Goal: Use online tool/utility: Utilize a website feature to perform a specific function

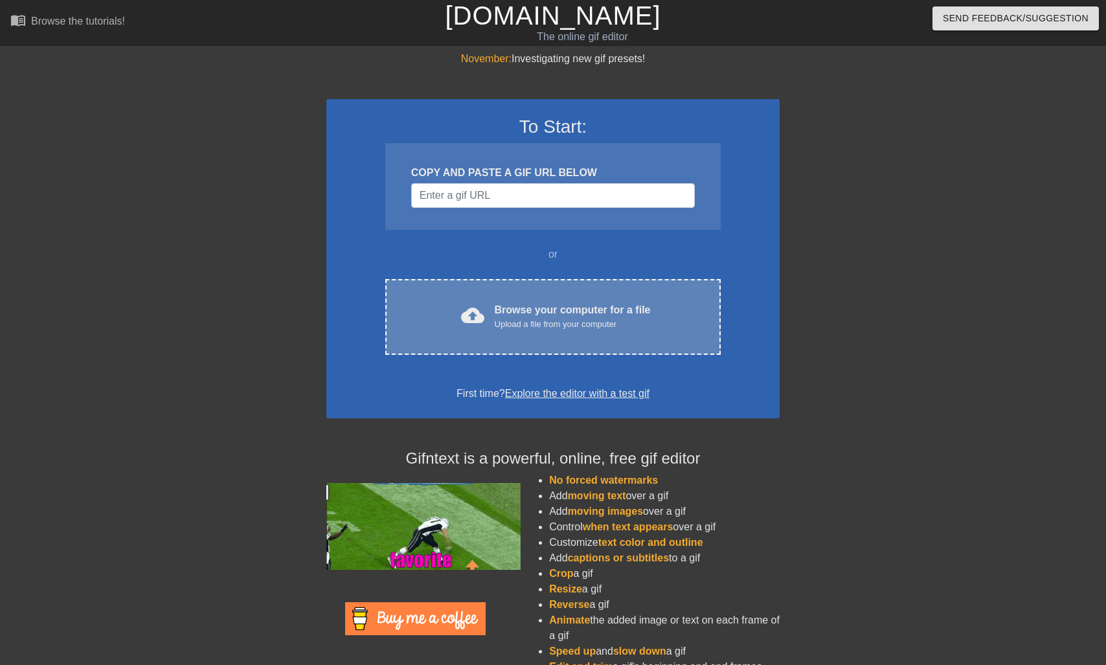
click at [495, 315] on div "Browse your computer for a file Upload a file from your computer" at bounding box center [573, 316] width 156 height 28
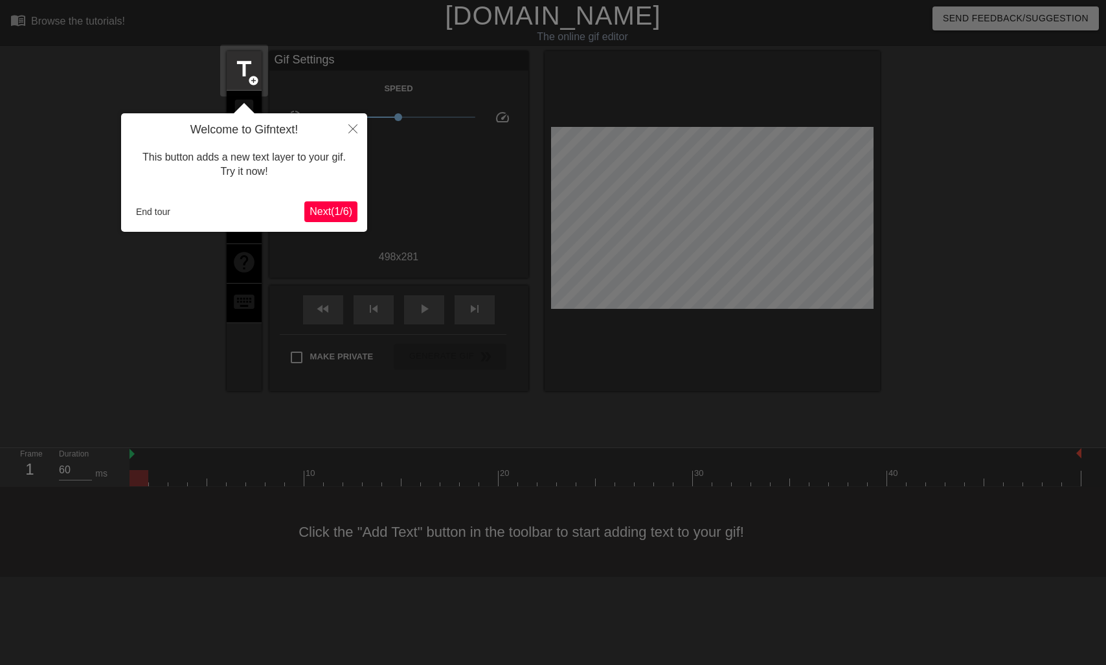
click at [338, 212] on span "Next ( 1 / 6 )" at bounding box center [331, 211] width 43 height 11
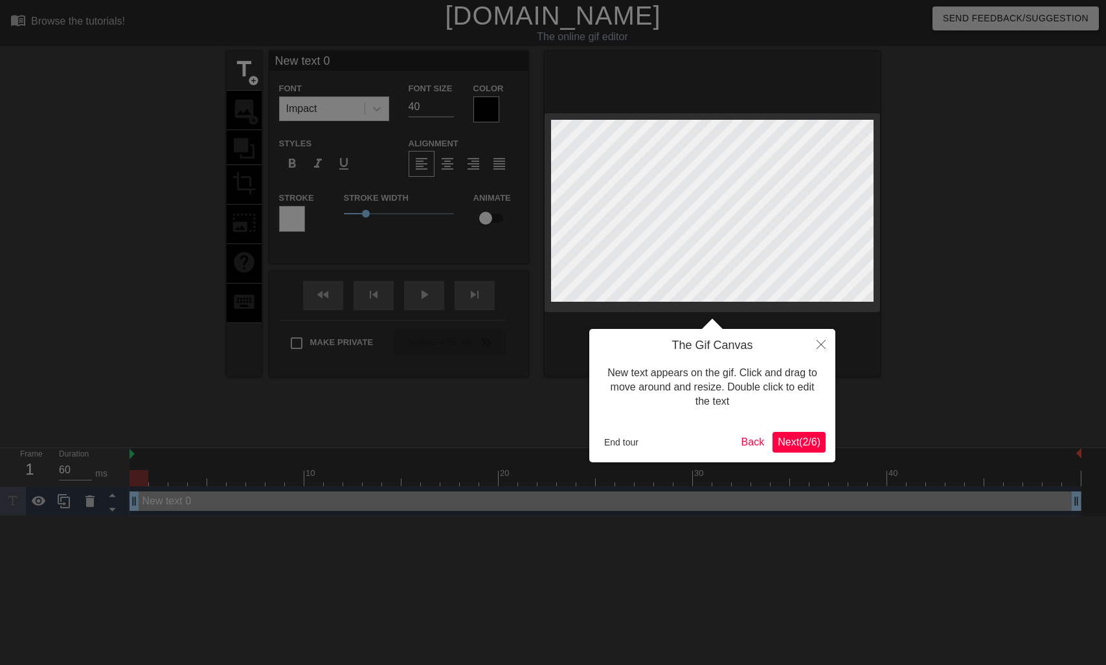
click at [813, 445] on span "Next ( 2 / 6 )" at bounding box center [799, 441] width 43 height 11
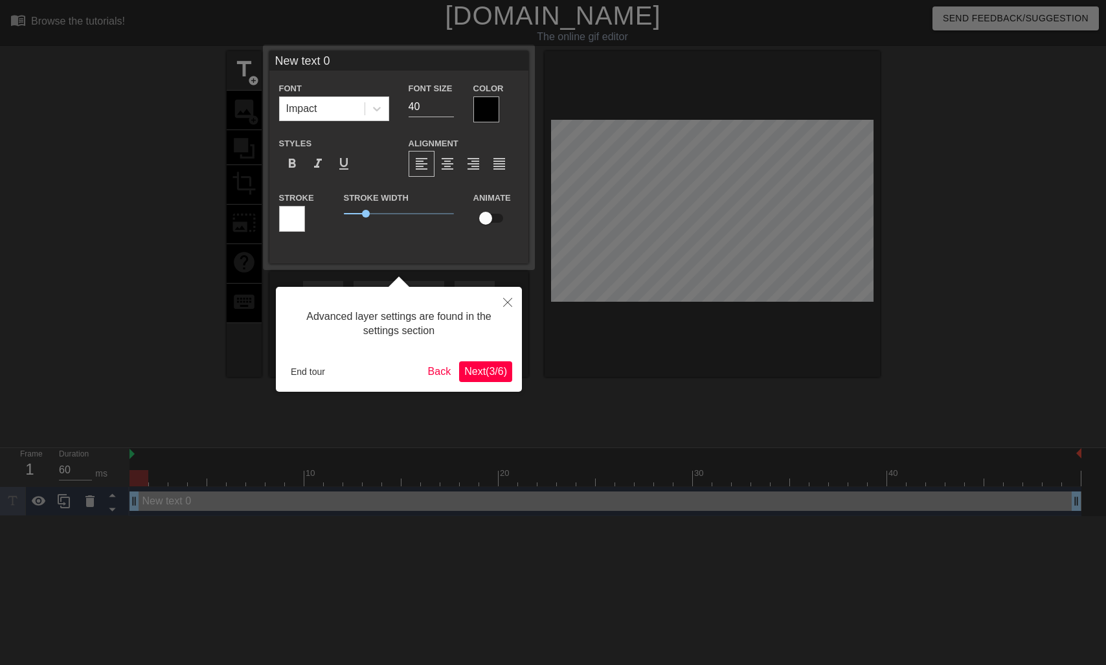
click at [484, 371] on span "Next ( 3 / 6 )" at bounding box center [485, 371] width 43 height 11
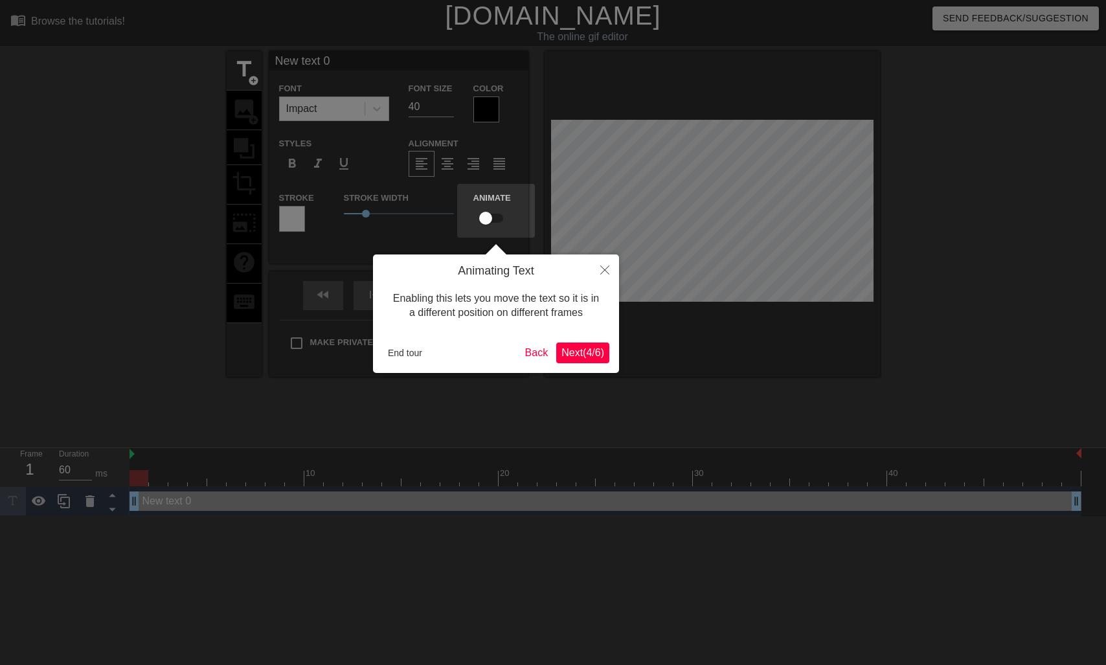
click at [606, 351] on button "Next ( 4 / 6 )" at bounding box center [582, 353] width 53 height 21
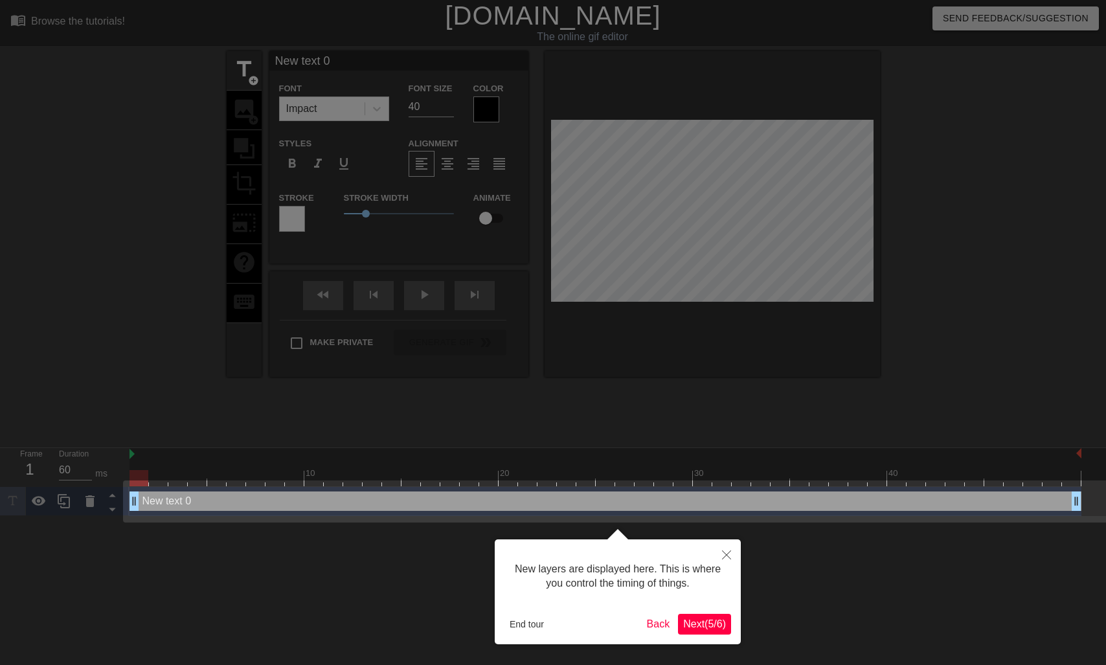
click at [704, 622] on span "Next ( 5 / 6 )" at bounding box center [704, 623] width 43 height 11
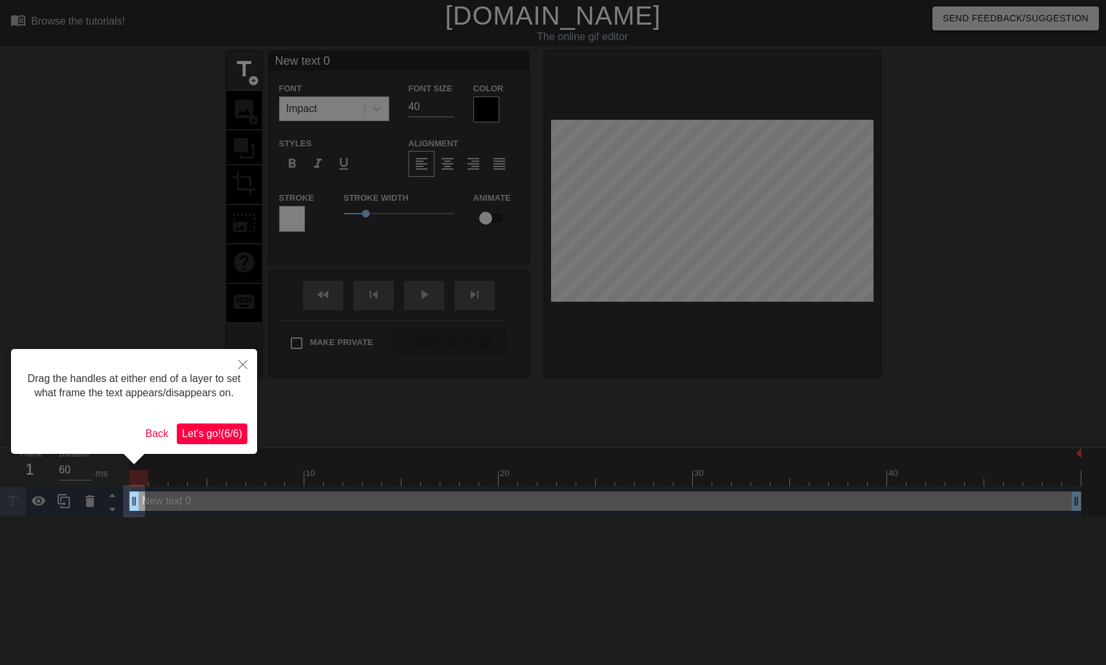
click at [236, 439] on span "Let's go! ( 6 / 6 )" at bounding box center [212, 433] width 60 height 11
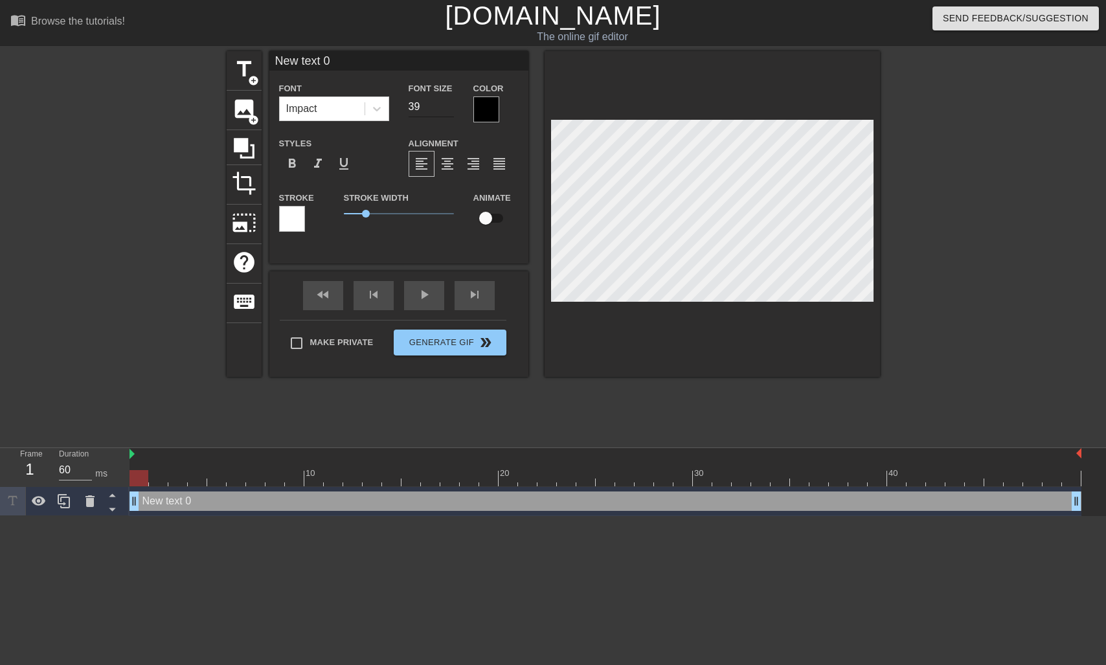
click at [450, 110] on input "39" at bounding box center [431, 106] width 45 height 21
click at [450, 110] on input "38" at bounding box center [431, 106] width 45 height 21
click at [450, 110] on input "37" at bounding box center [431, 106] width 45 height 21
click at [450, 110] on input "36" at bounding box center [431, 106] width 45 height 21
click at [450, 110] on input "35" at bounding box center [431, 106] width 45 height 21
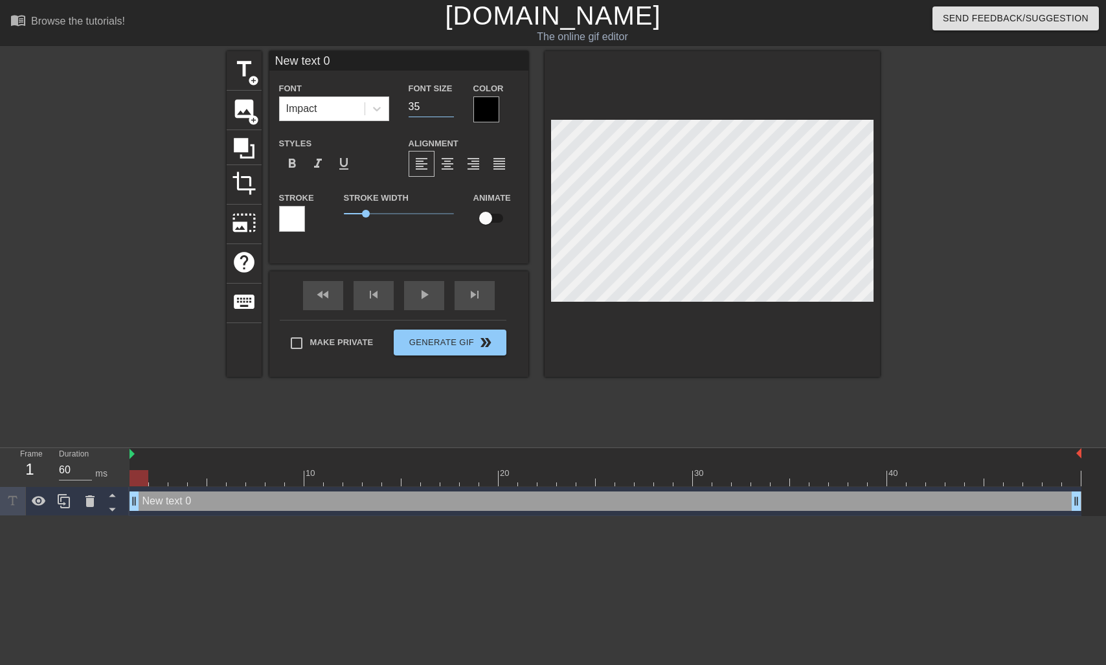
click at [450, 110] on input "34" at bounding box center [431, 106] width 45 height 21
click at [450, 110] on input "33" at bounding box center [431, 106] width 45 height 21
click at [450, 110] on input "32" at bounding box center [431, 106] width 45 height 21
click at [450, 110] on input "31" at bounding box center [431, 106] width 45 height 21
type input "30"
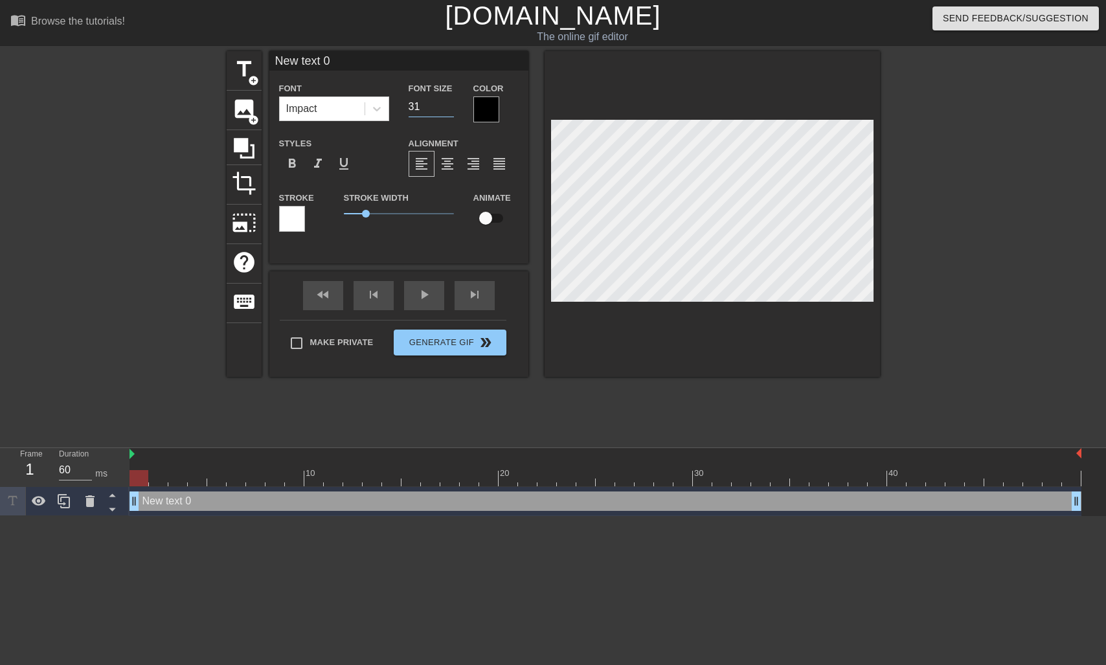
click at [450, 110] on input "30" at bounding box center [431, 106] width 45 height 21
click at [480, 109] on div at bounding box center [486, 109] width 26 height 26
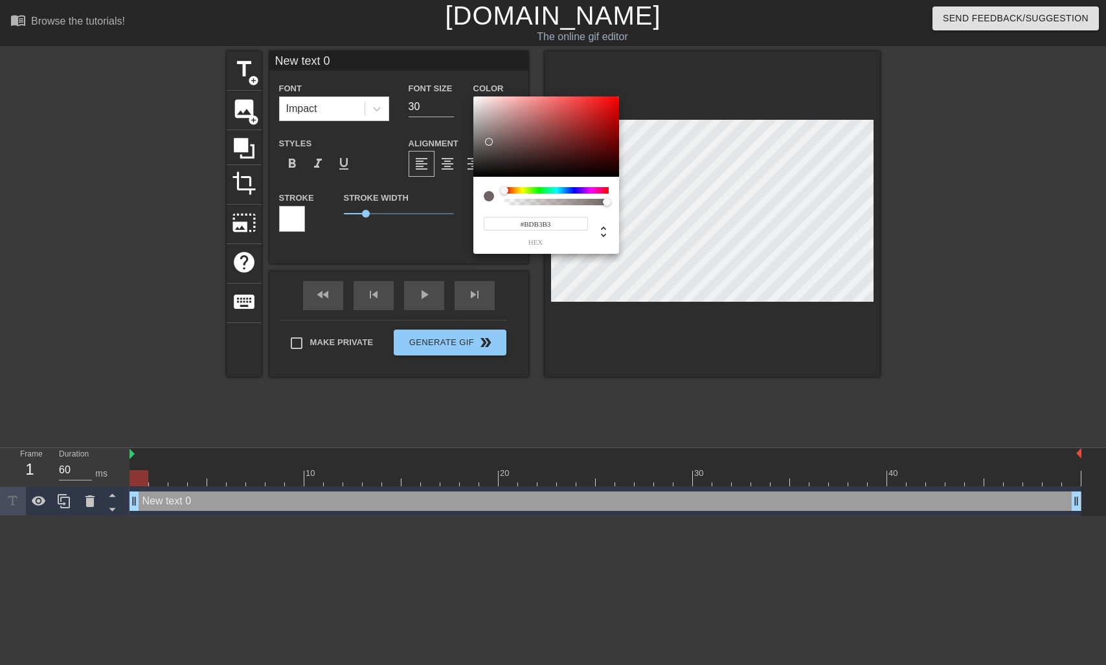
type input "#FFFFFF"
drag, startPoint x: 488, startPoint y: 142, endPoint x: 438, endPoint y: 63, distance: 92.9
click at [438, 63] on div "#FFFFFF hex" at bounding box center [553, 332] width 1106 height 665
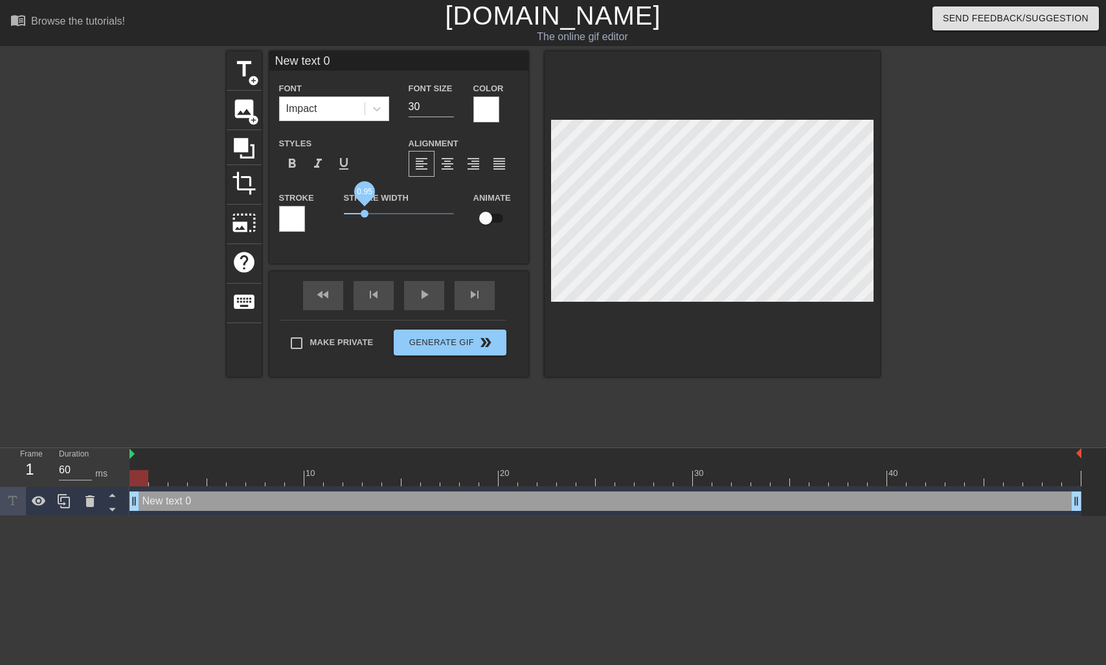
click at [364, 214] on span "0.95" at bounding box center [365, 214] width 8 height 8
click at [284, 216] on div at bounding box center [292, 219] width 26 height 26
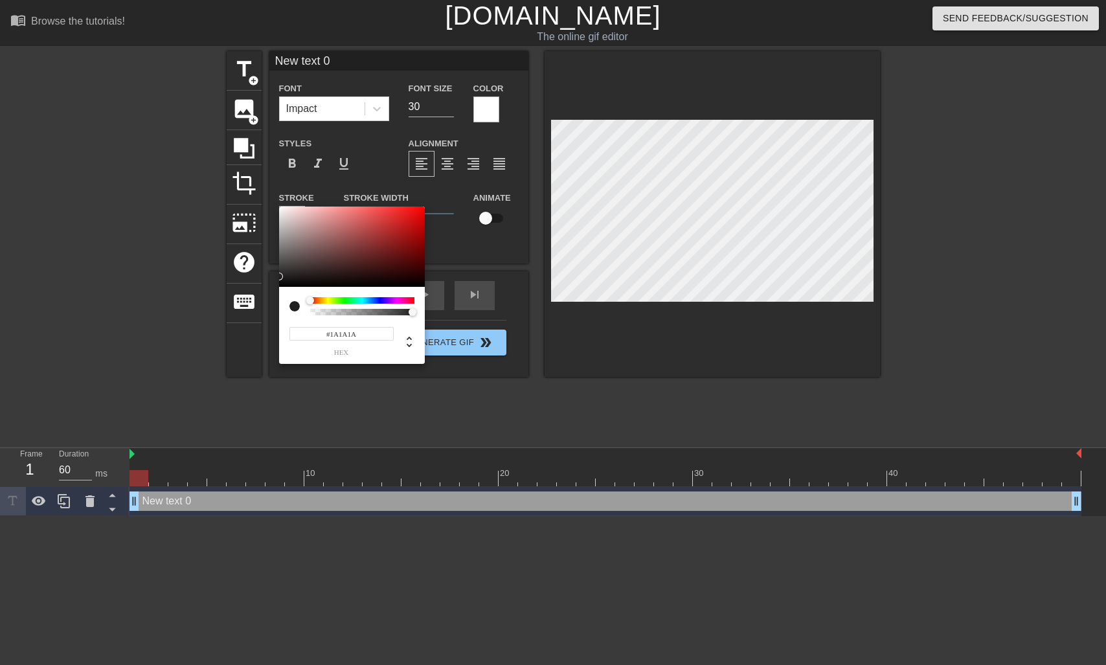
type input "#181818"
drag, startPoint x: 297, startPoint y: 266, endPoint x: 275, endPoint y: 279, distance: 25.5
click at [275, 279] on div "#181818 hex" at bounding box center [553, 332] width 1106 height 665
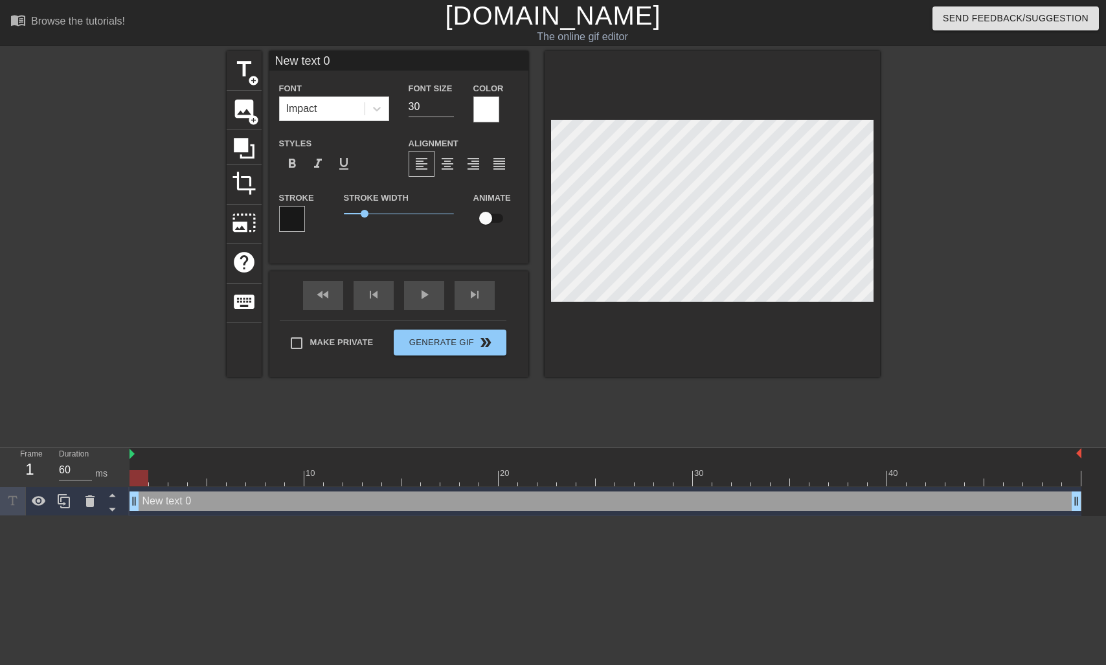
scroll to position [0, 1]
type input "A"
type textarea "A"
type input "AI"
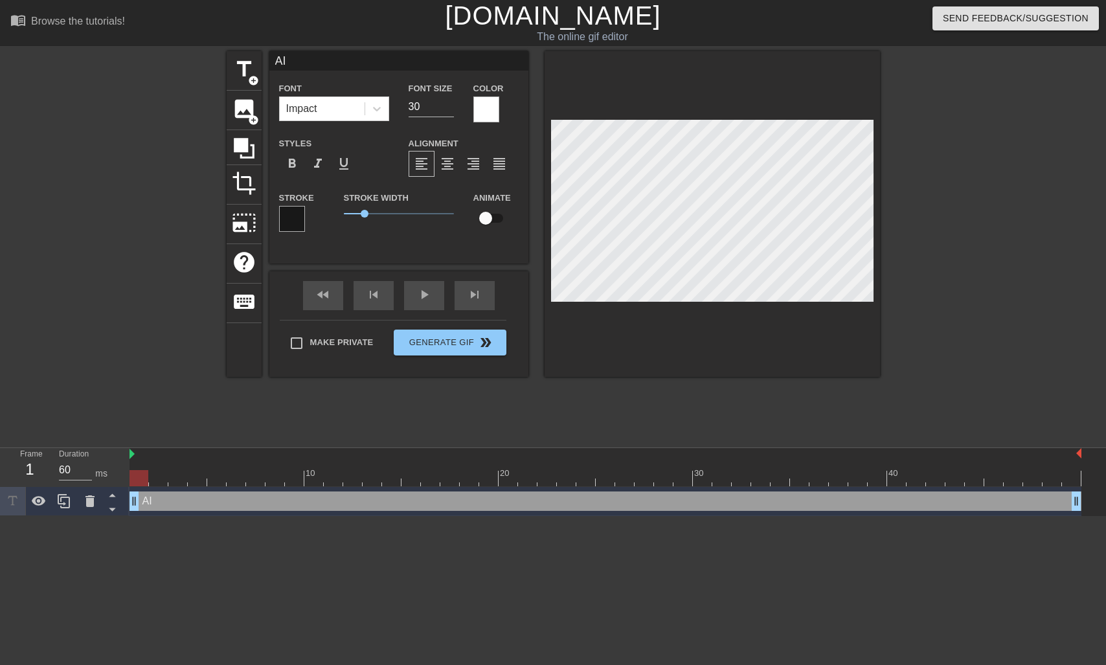
type textarea "AI"
click at [381, 109] on icon at bounding box center [376, 108] width 13 height 13
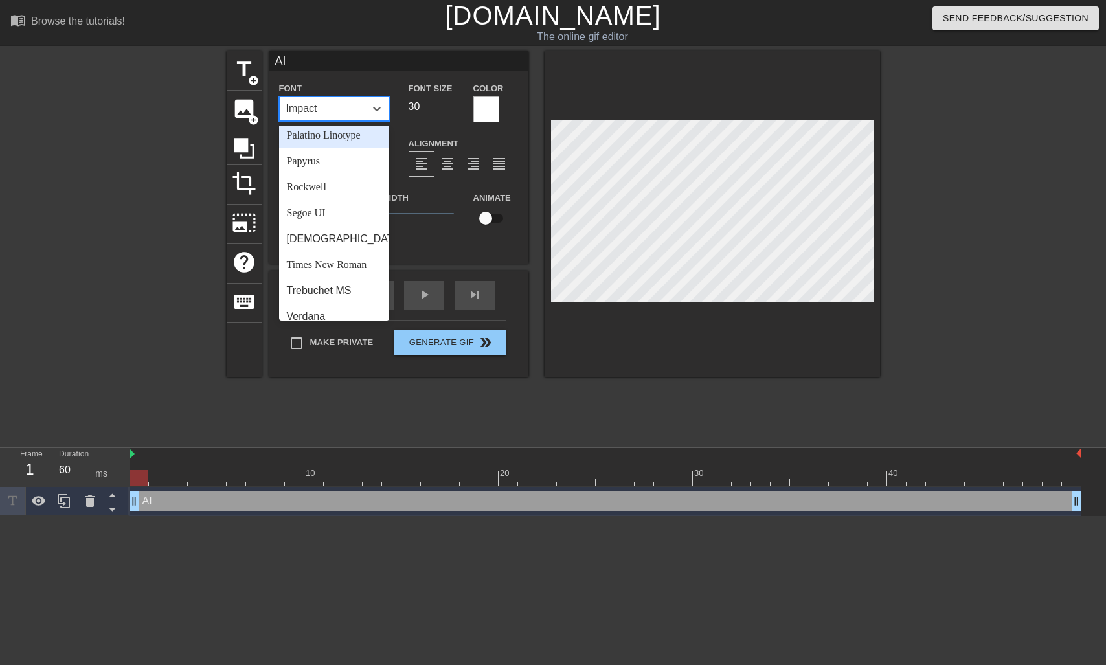
scroll to position [448, 0]
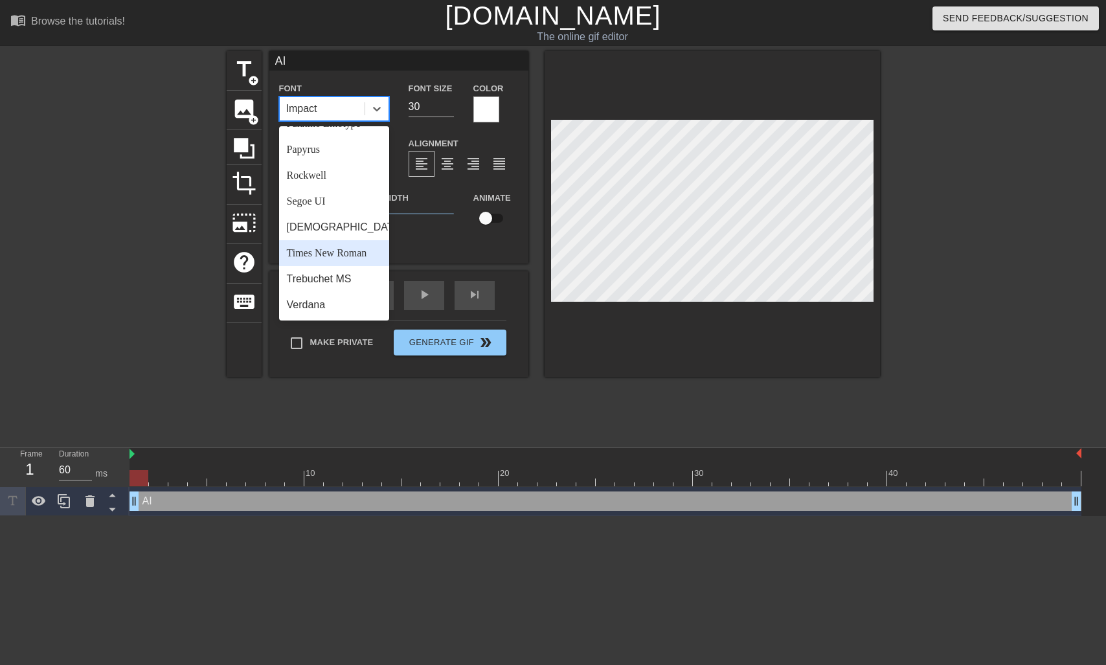
click at [322, 259] on div "Times New Roman" at bounding box center [334, 253] width 110 height 26
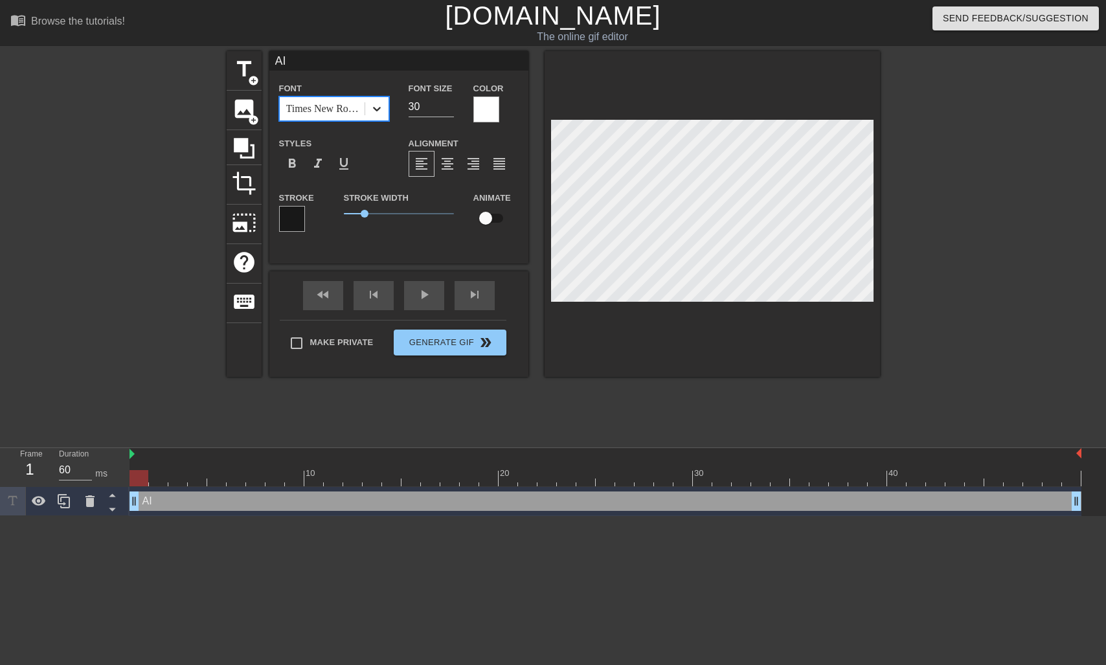
click at [370, 106] on icon at bounding box center [376, 108] width 13 height 13
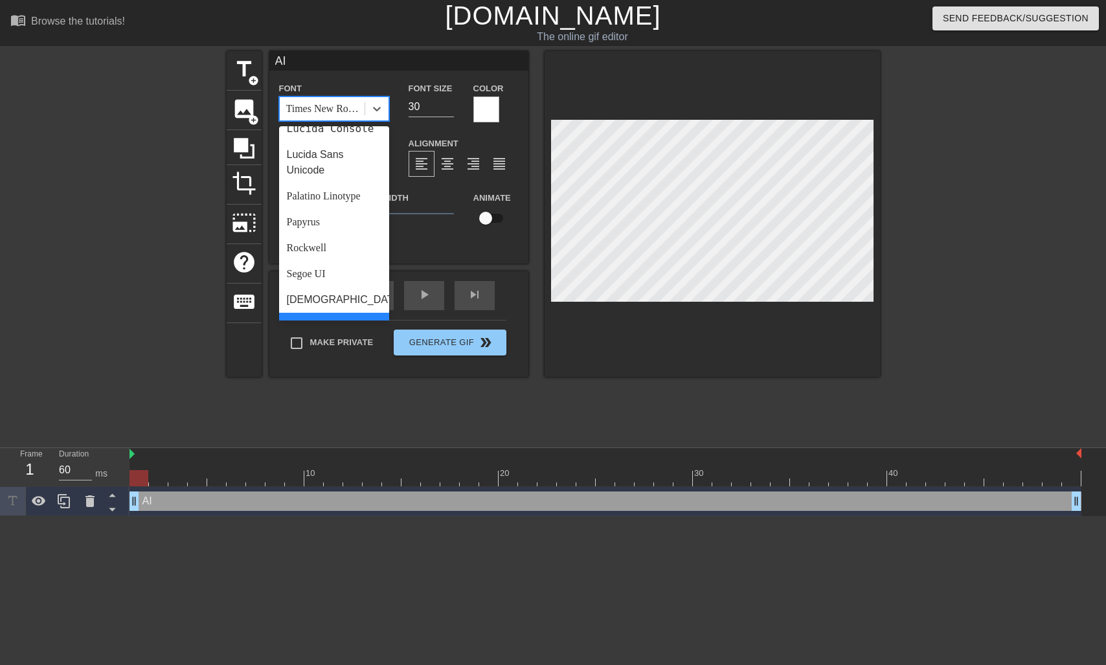
scroll to position [368, 0]
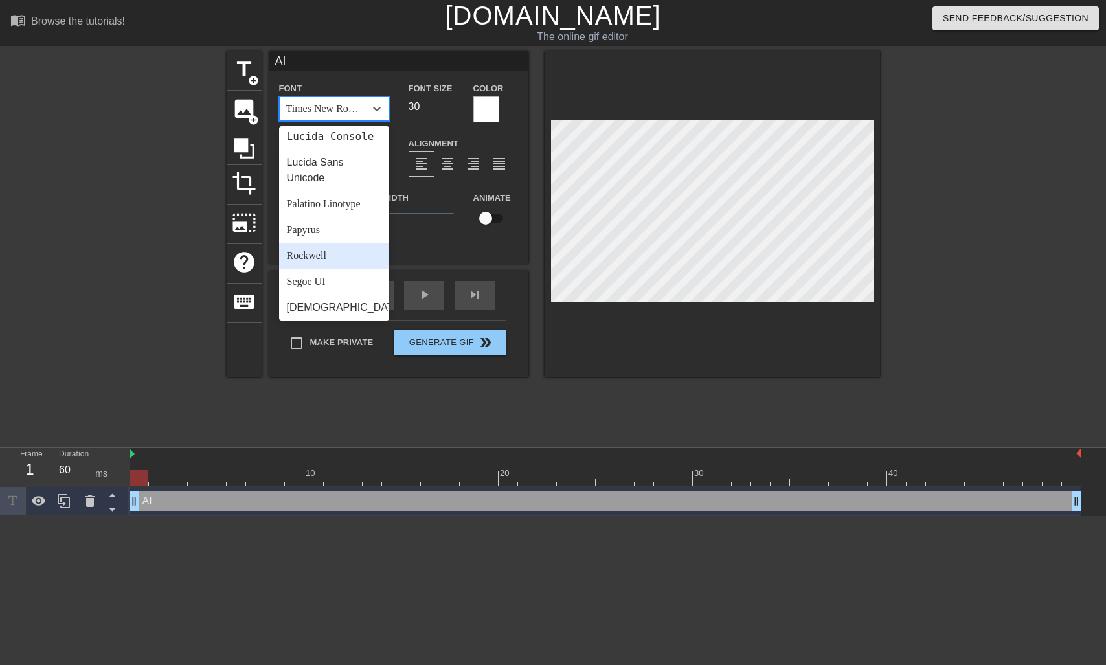
click at [326, 249] on div "Rockwell" at bounding box center [334, 256] width 110 height 26
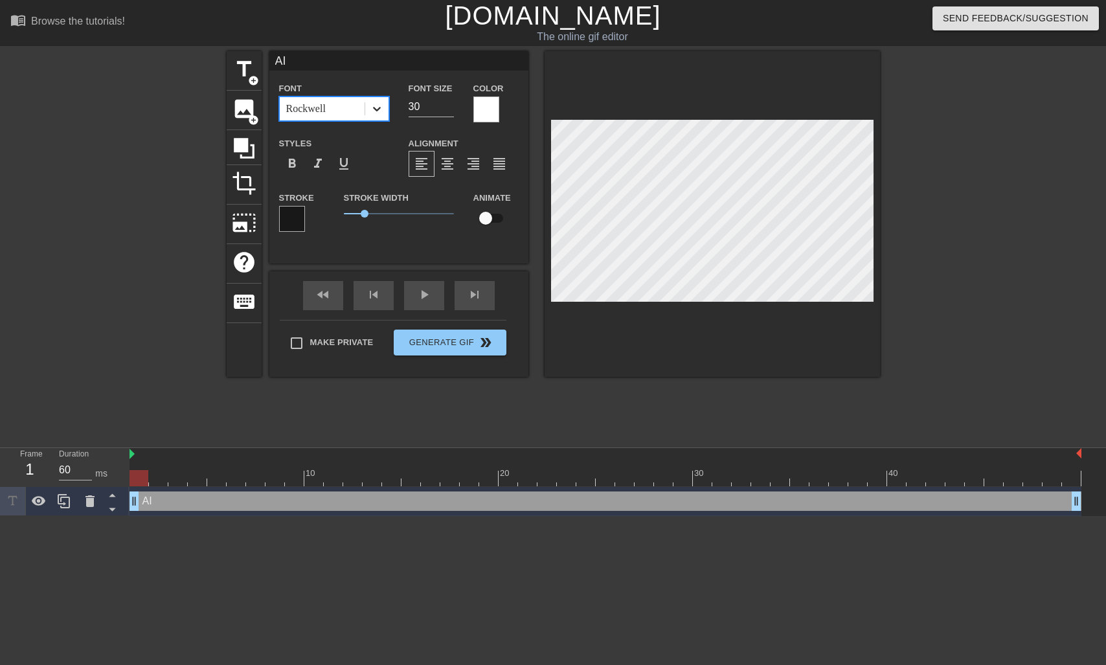
click at [373, 111] on icon at bounding box center [376, 108] width 13 height 13
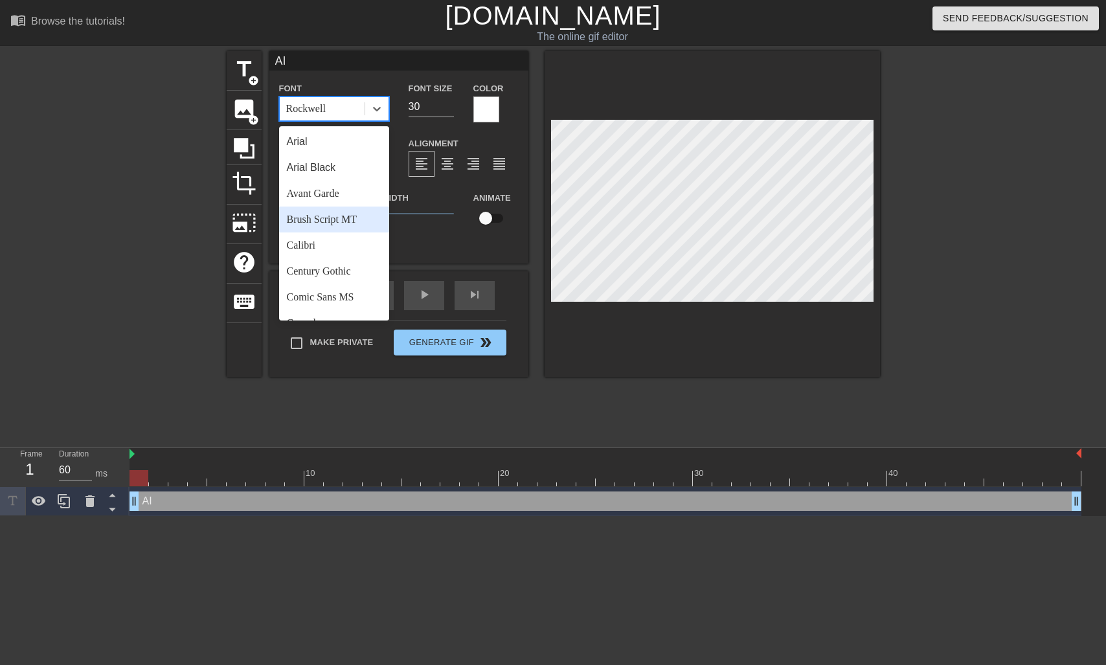
scroll to position [15, 0]
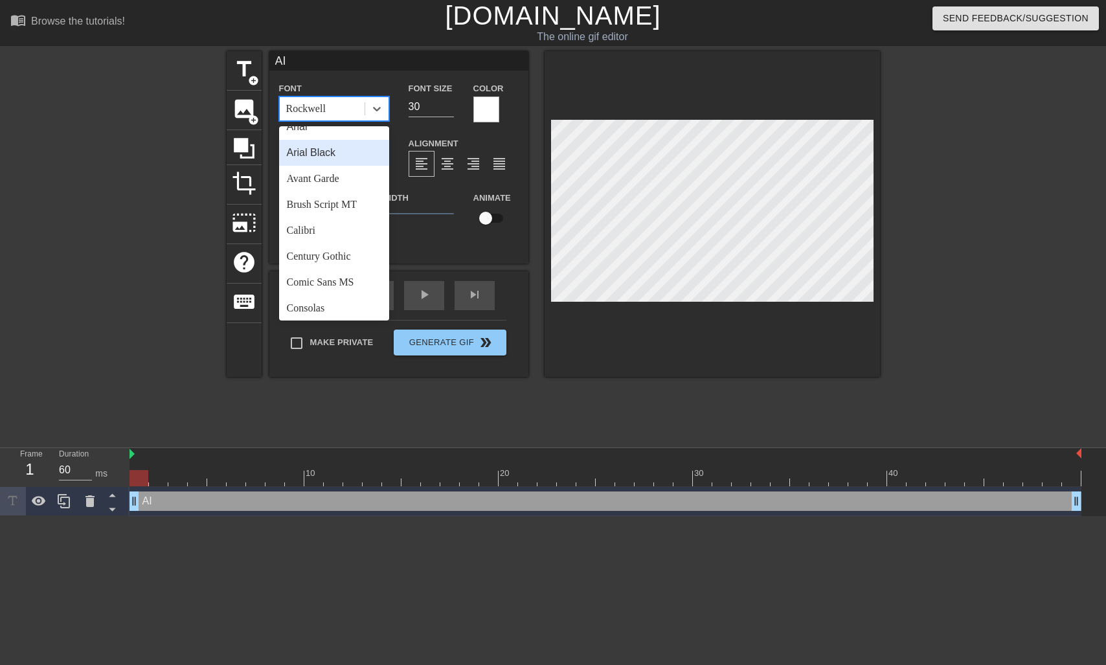
click at [330, 156] on div "Arial Black" at bounding box center [334, 153] width 110 height 26
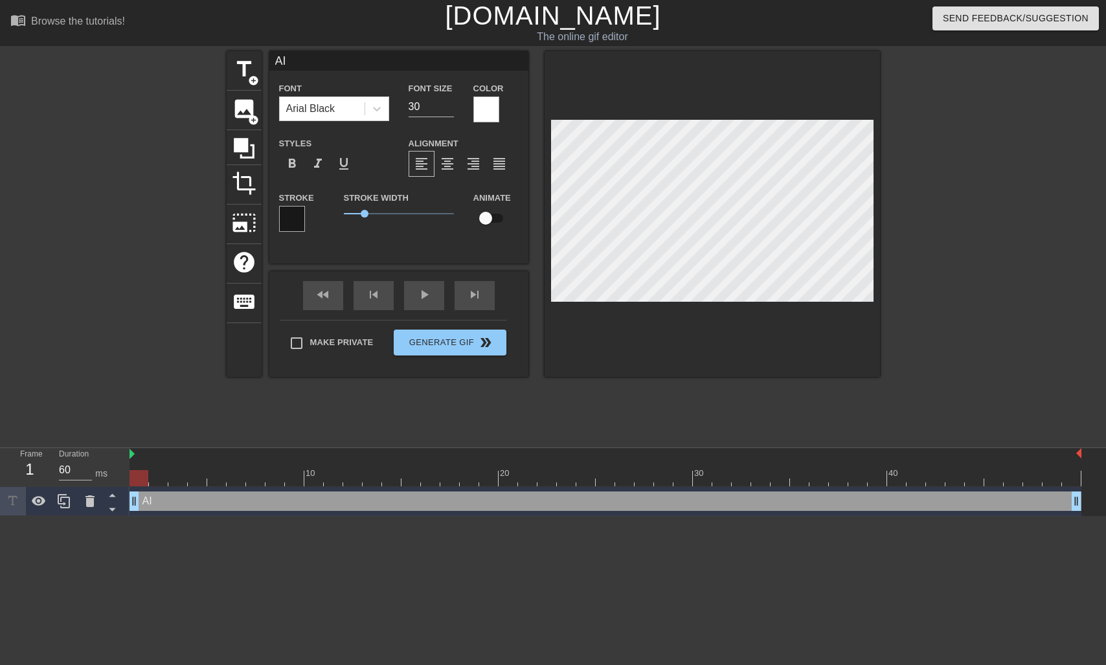
click at [455, 248] on div "AI Font Arial Black Font Size 30 Color Styles format_bold format_italic format_…" at bounding box center [398, 157] width 259 height 212
click at [387, 257] on div "AI Font Arial Black Font Size 30 Color Styles format_bold format_italic format_…" at bounding box center [398, 157] width 259 height 212
click at [240, 67] on span "title" at bounding box center [244, 69] width 25 height 25
type input "New text 1"
type input "40"
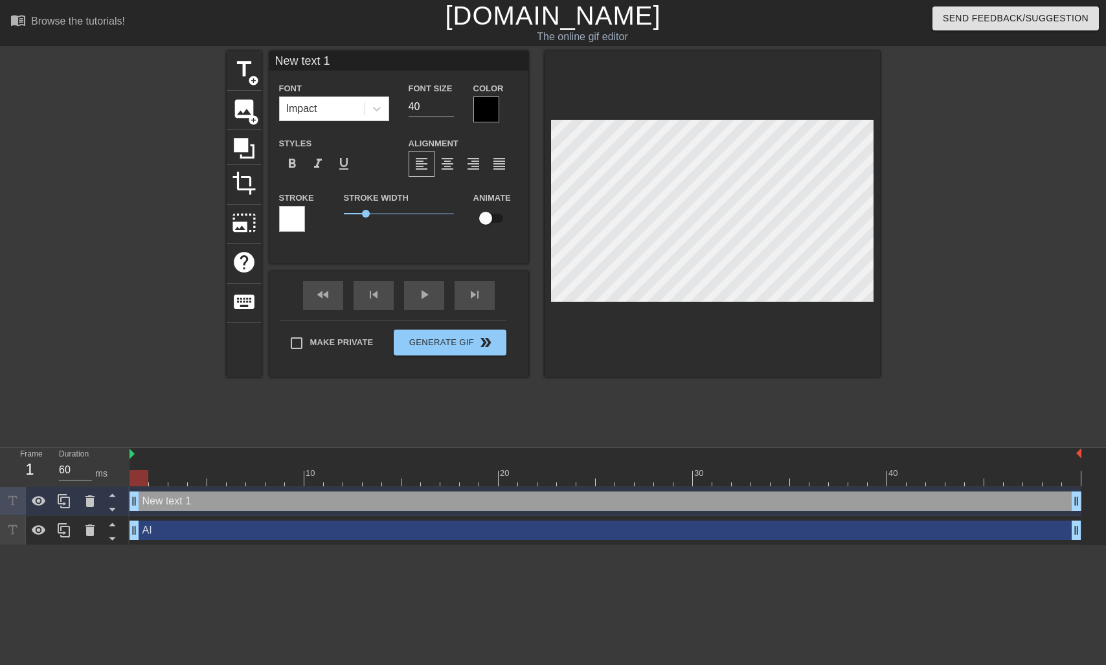
click at [488, 109] on div at bounding box center [486, 109] width 26 height 26
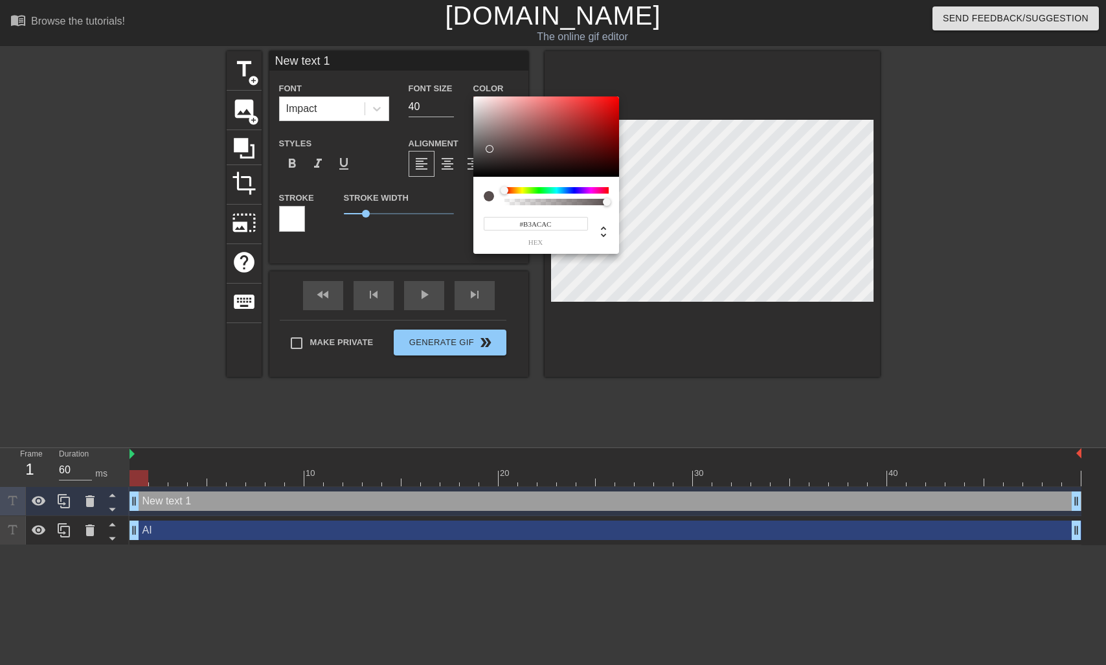
type input "#FFFFFF"
drag, startPoint x: 490, startPoint y: 149, endPoint x: 444, endPoint y: 56, distance: 104.2
click at [444, 56] on div "#FFFFFF hex" at bounding box center [553, 332] width 1106 height 665
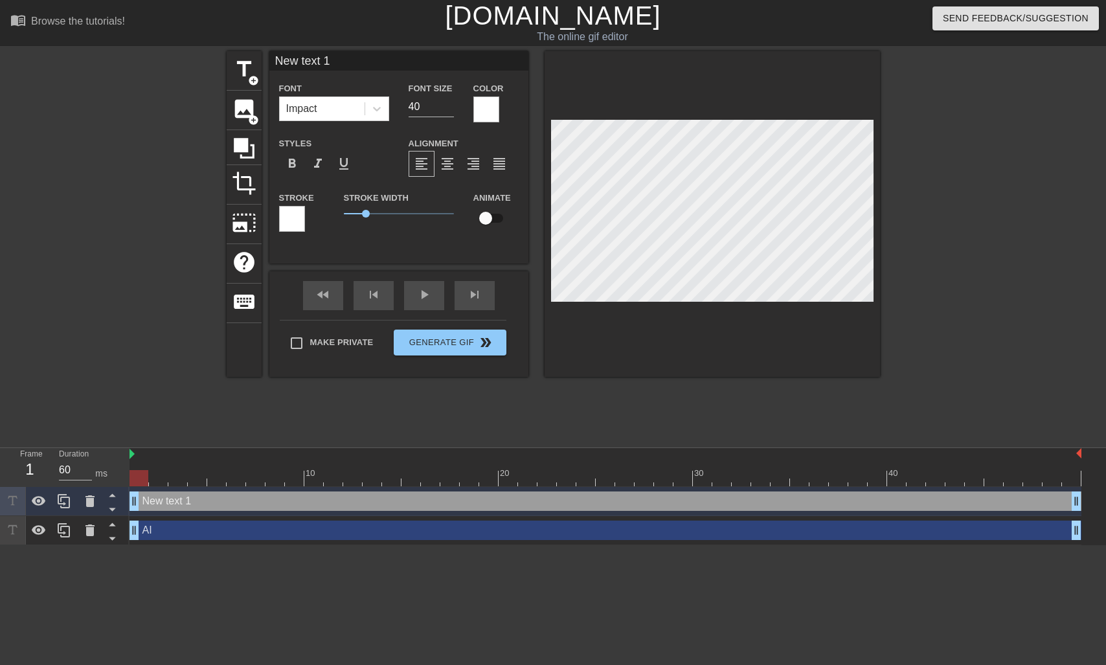
click at [295, 227] on div at bounding box center [292, 219] width 26 height 26
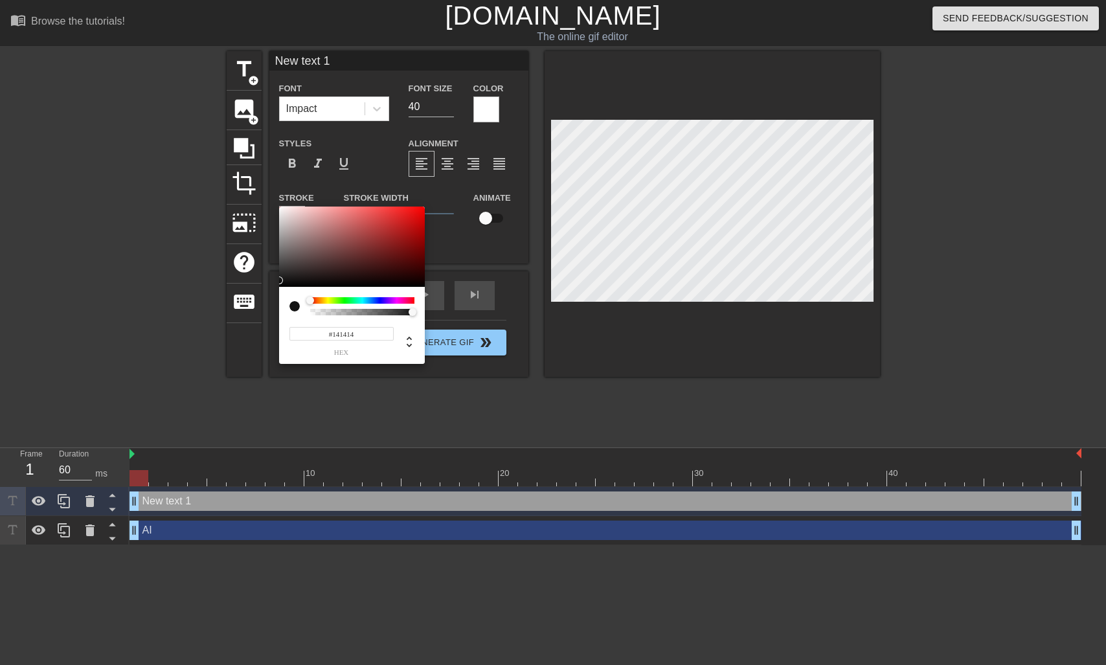
type input "#0C0404"
drag, startPoint x: 291, startPoint y: 238, endPoint x: 280, endPoint y: 282, distance: 45.5
click at [280, 283] on div at bounding box center [352, 247] width 146 height 80
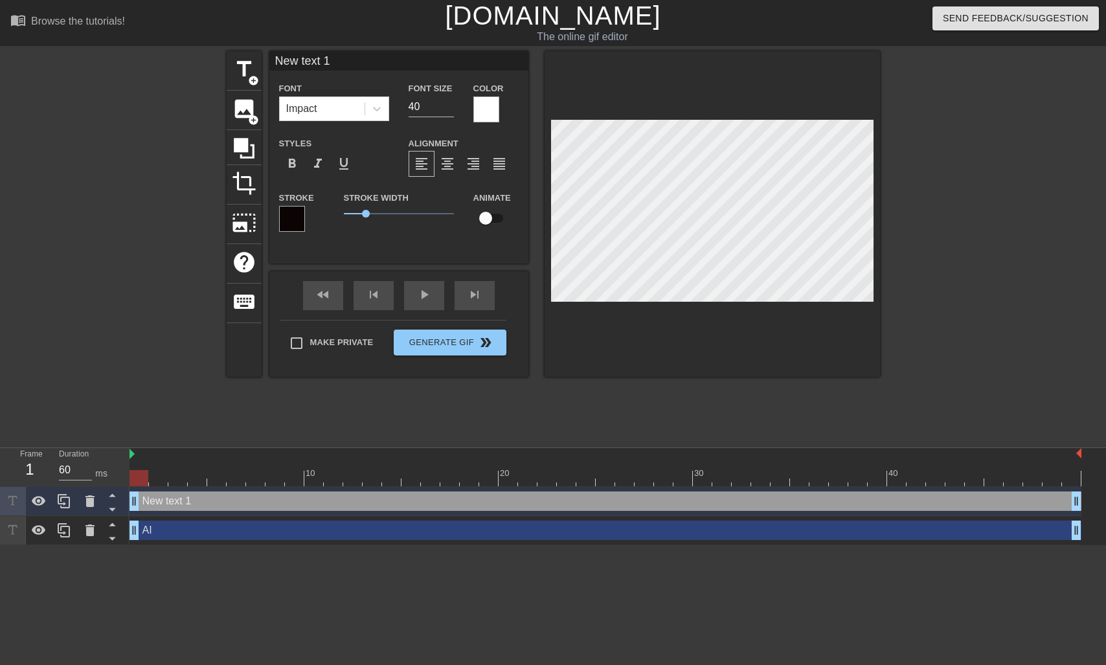
type input "G"
type textarea "G"
type input "Go"
type textarea "Go"
type input "Goo"
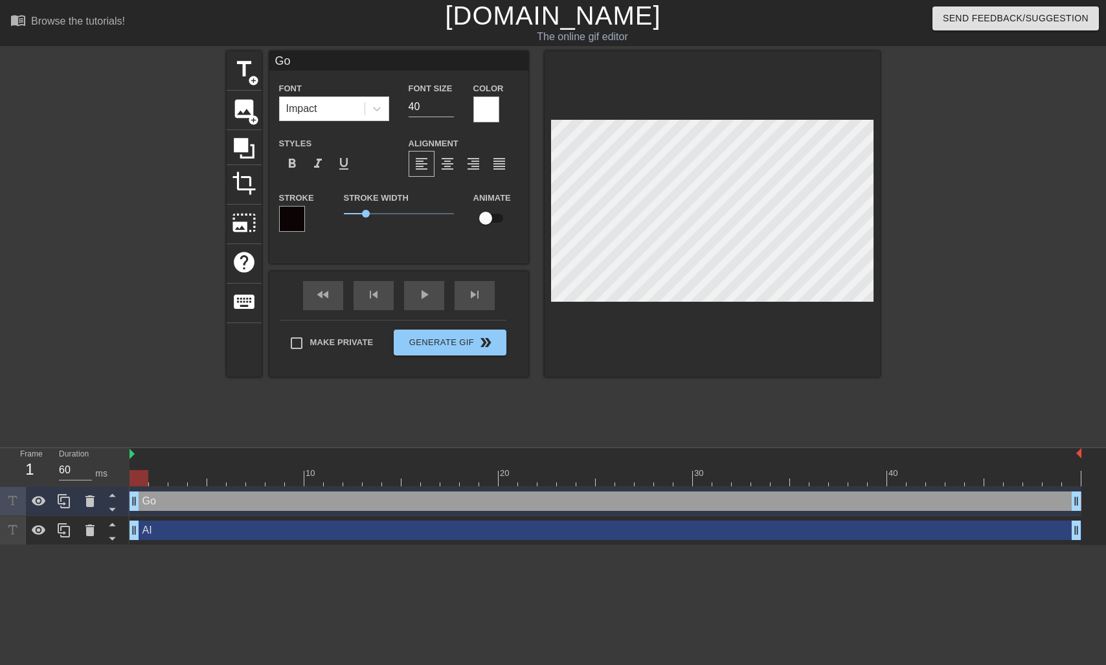
type textarea "Goo"
type input "Good"
type textarea "Good"
type input "Good"
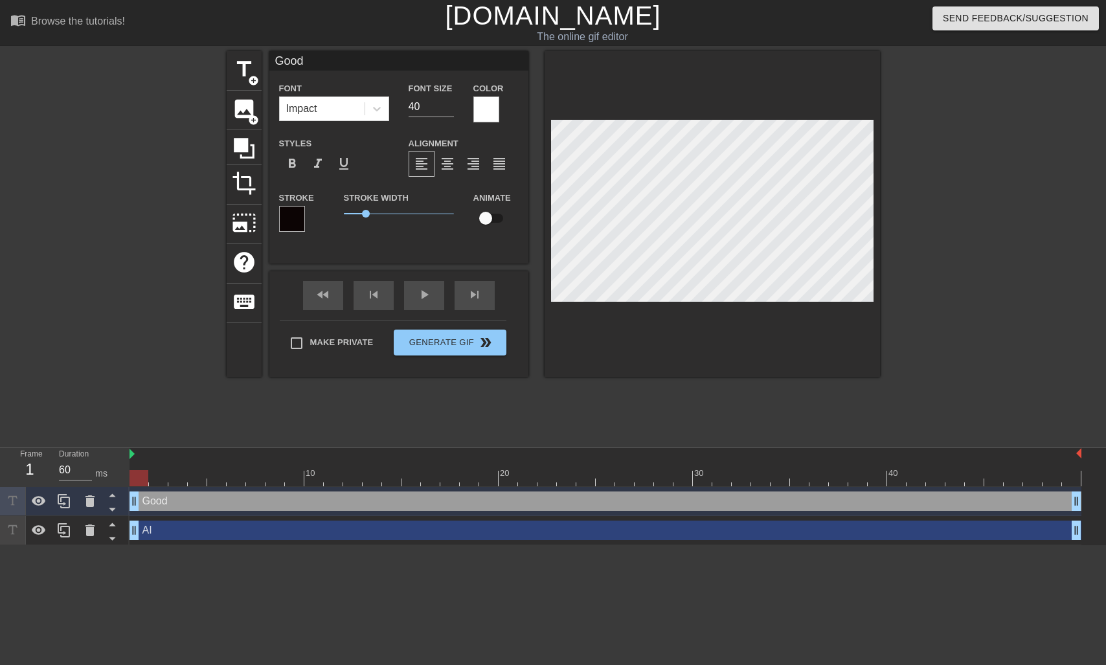
type textarea "Good"
type input "Good C"
type textarea "Good C"
type input "Good Ci"
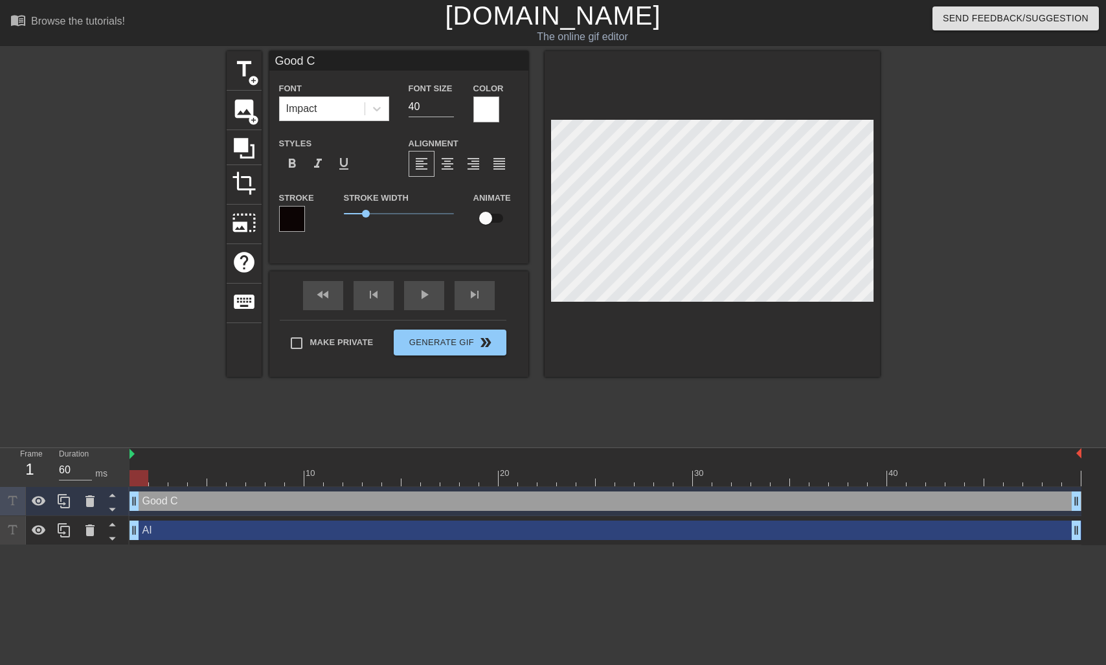
type textarea "Good Ci"
type input "Good Cin"
type textarea "Good Cin"
type input "Good Cine"
type textarea "Good Cine"
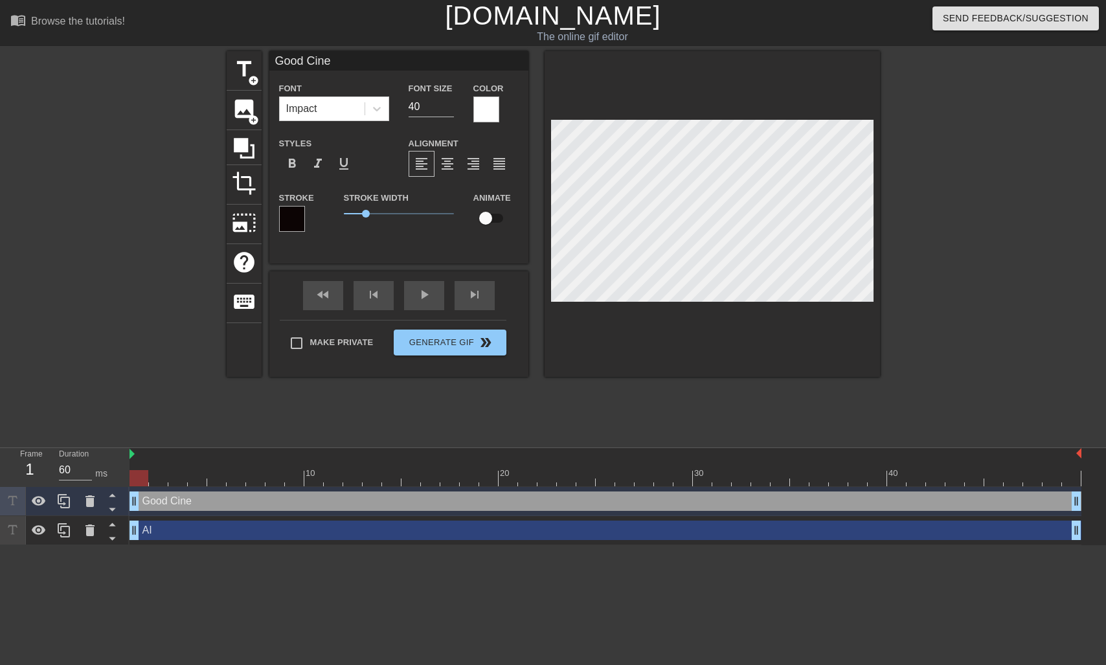
type input "Good Cinem"
type textarea "Good Cinem"
type input "Good Cinema"
type textarea "Good Cinema"
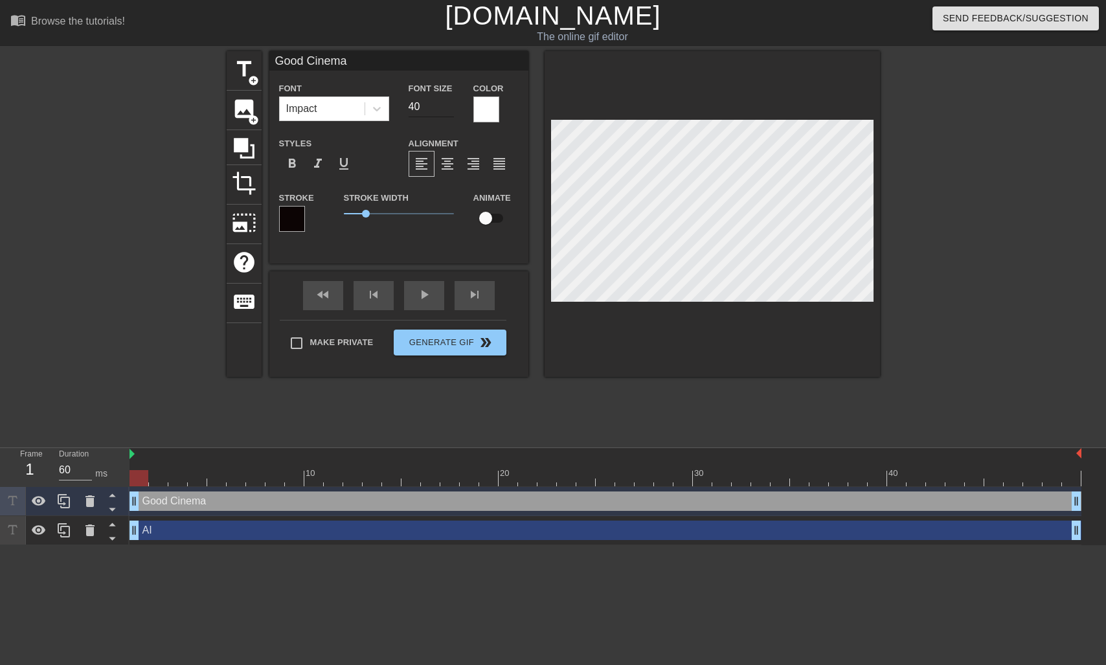
click at [449, 110] on input "39" at bounding box center [431, 106] width 45 height 21
click at [449, 110] on input "38" at bounding box center [431, 106] width 45 height 21
click at [449, 110] on input "37" at bounding box center [431, 106] width 45 height 21
click at [449, 110] on input "36" at bounding box center [431, 106] width 45 height 21
click at [449, 110] on input "35" at bounding box center [431, 106] width 45 height 21
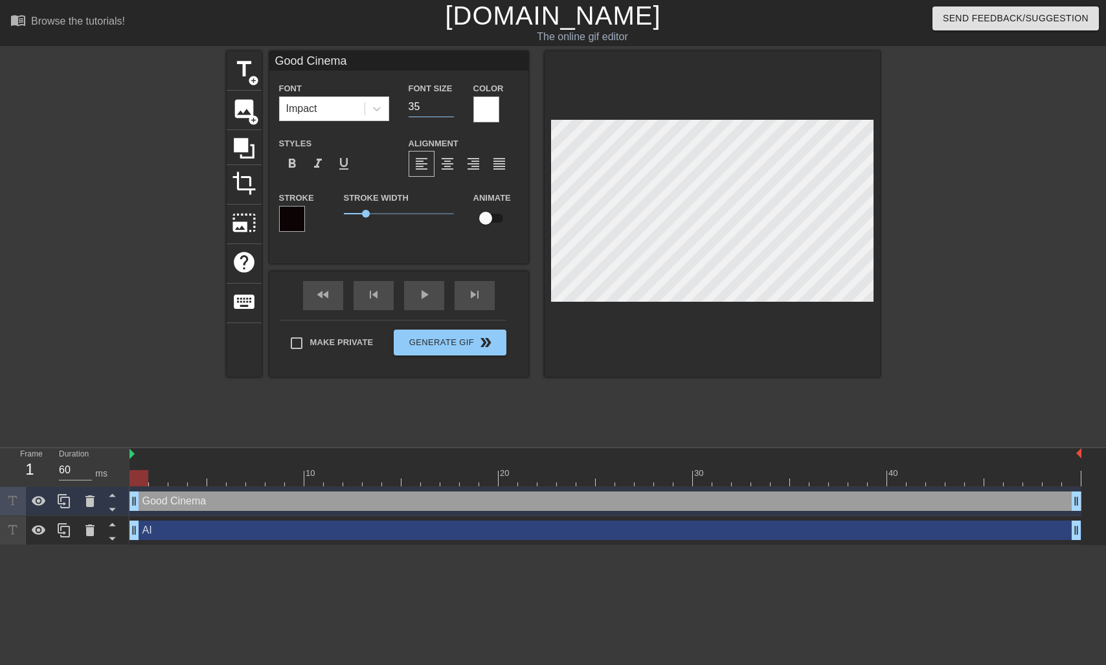
click at [449, 110] on input "34" at bounding box center [431, 106] width 45 height 21
click at [449, 110] on input "33" at bounding box center [431, 106] width 45 height 21
click at [449, 110] on input "32" at bounding box center [431, 106] width 45 height 21
click at [449, 110] on input "31" at bounding box center [431, 106] width 45 height 21
click at [449, 110] on input "30" at bounding box center [431, 106] width 45 height 21
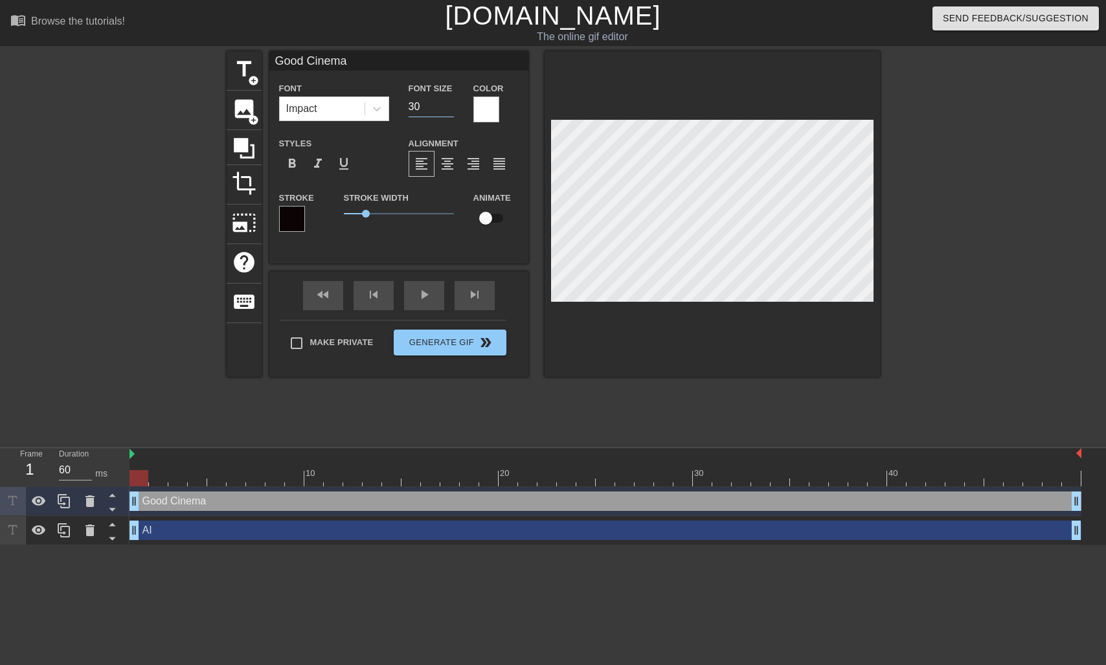
click at [449, 110] on input "29" at bounding box center [431, 106] width 45 height 21
type input "28"
click at [449, 110] on input "28" at bounding box center [431, 106] width 45 height 21
type input "AI"
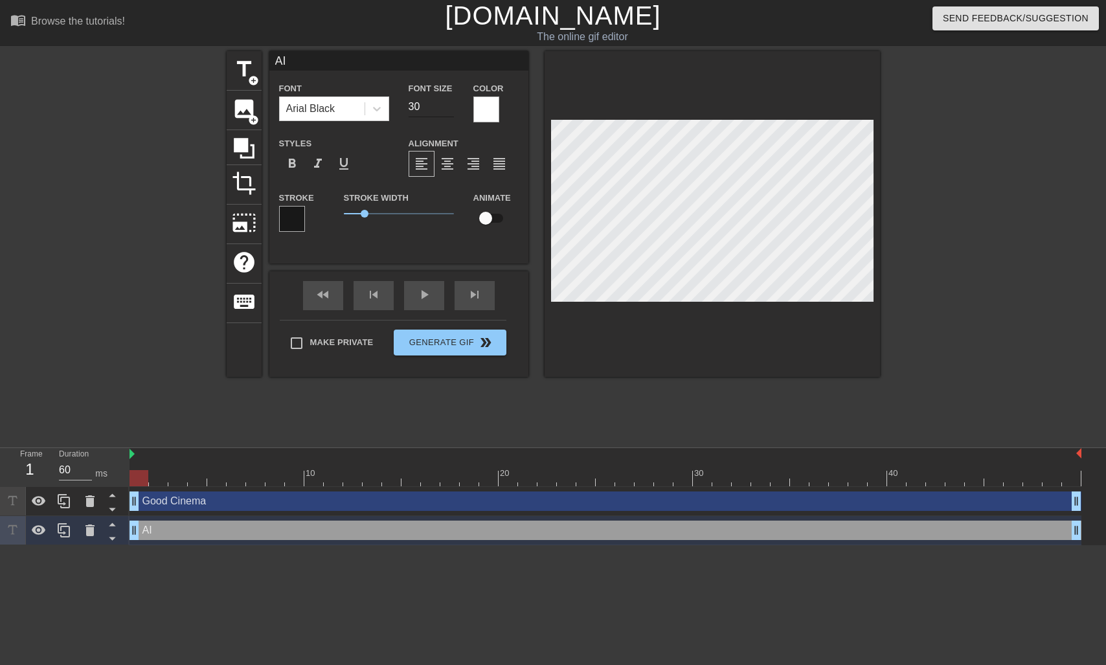
click at [416, 107] on input "30" at bounding box center [431, 106] width 45 height 21
type input "40"
click at [253, 401] on div "title add_circle image add_circle crop photo_size_select_large help keyboard AI…" at bounding box center [553, 245] width 653 height 388
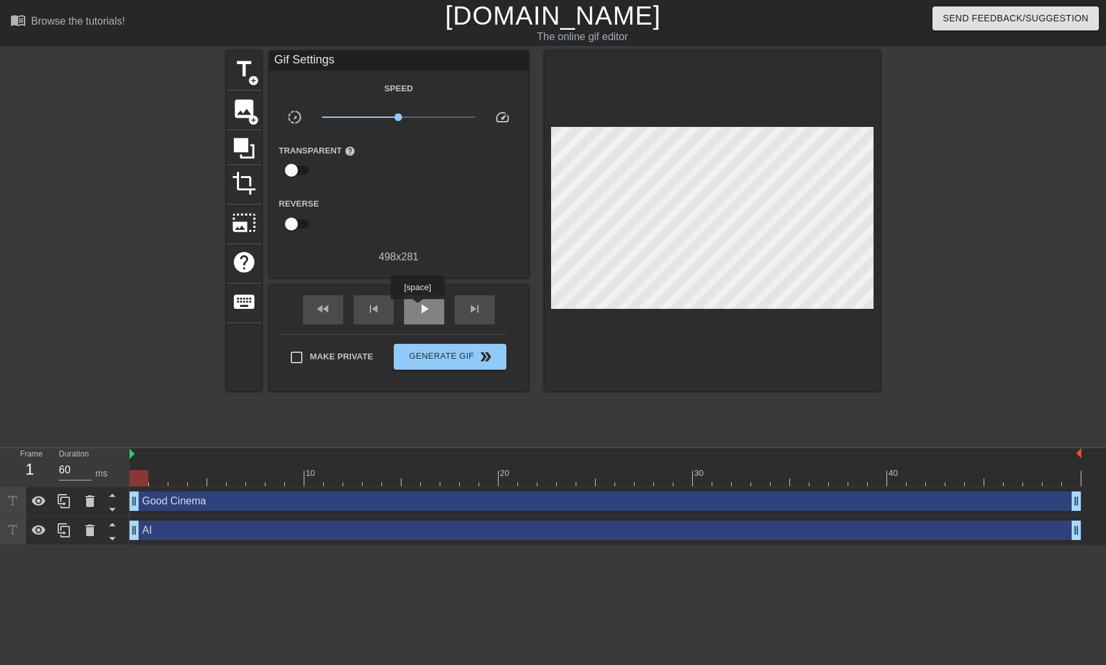
click at [419, 308] on span "play_arrow" at bounding box center [424, 309] width 16 height 16
click at [419, 308] on span "pause" at bounding box center [424, 309] width 16 height 16
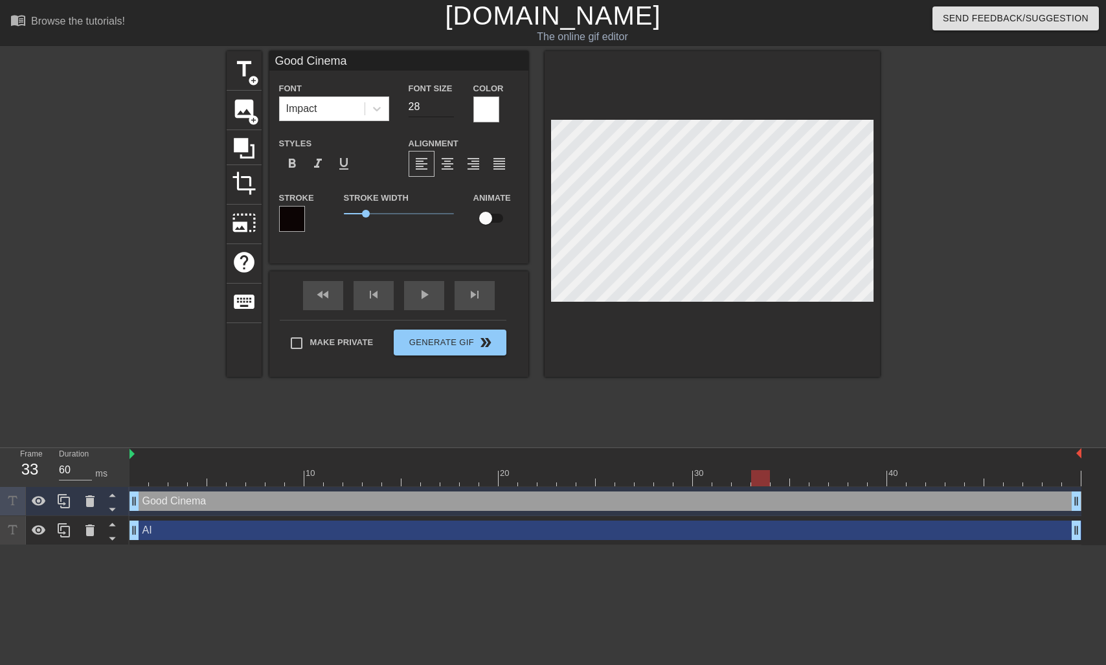
click at [433, 104] on input "28" at bounding box center [431, 106] width 45 height 21
click at [451, 110] on input "27" at bounding box center [431, 106] width 45 height 21
click at [451, 110] on input "26" at bounding box center [431, 106] width 45 height 21
click at [451, 110] on input "25" at bounding box center [431, 106] width 45 height 21
click at [451, 110] on input "24" at bounding box center [431, 106] width 45 height 21
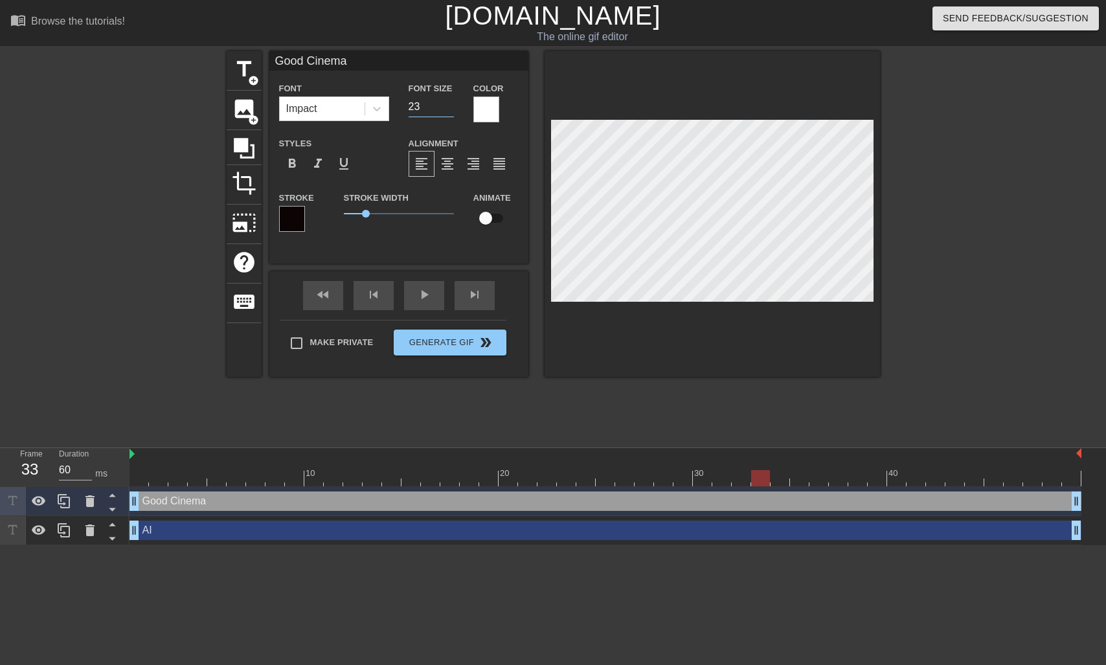
click at [451, 110] on input "23" at bounding box center [431, 106] width 45 height 21
click at [451, 110] on input "22" at bounding box center [431, 106] width 45 height 21
type input "21"
click at [451, 110] on input "21" at bounding box center [431, 106] width 45 height 21
click at [141, 481] on div at bounding box center [605, 478] width 952 height 16
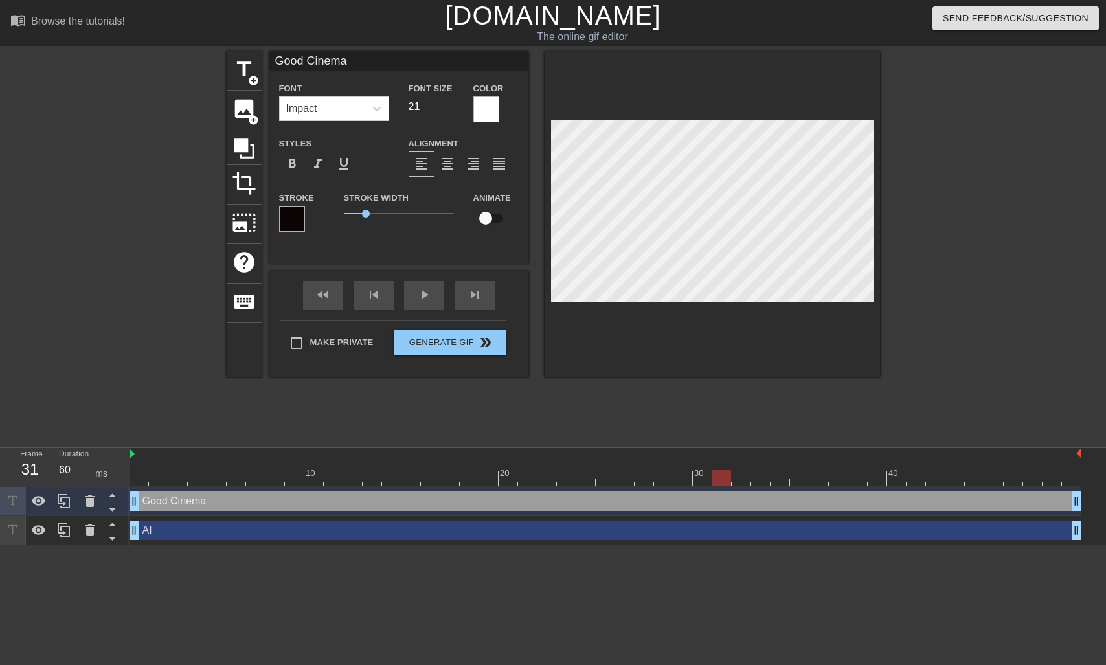
click at [672, 360] on div at bounding box center [712, 214] width 335 height 326
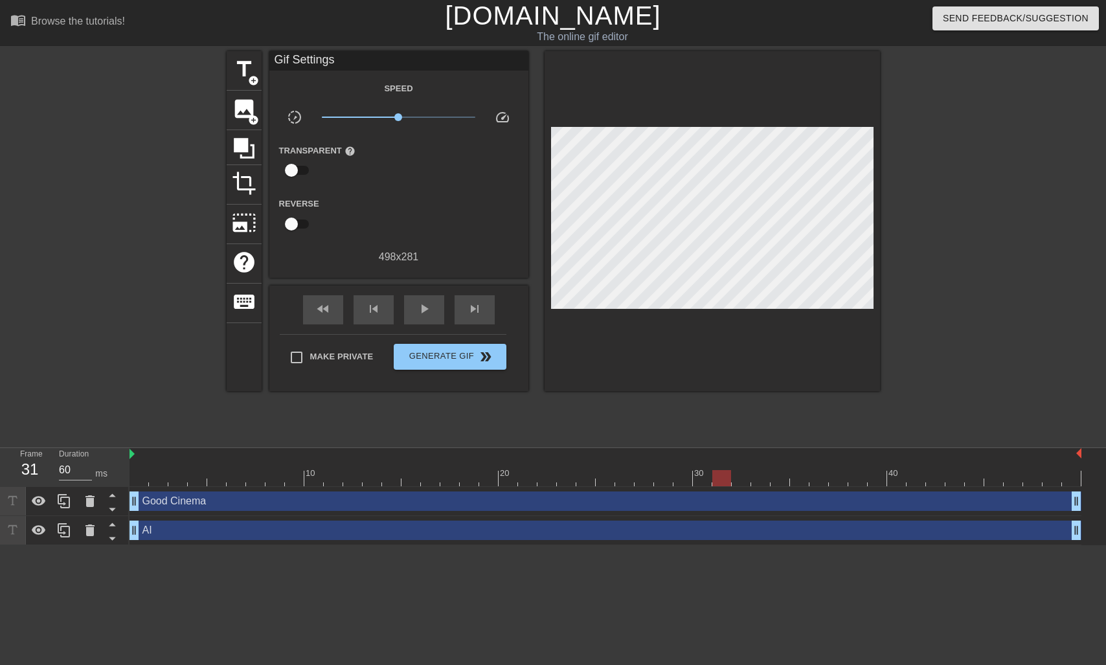
click at [139, 470] on div at bounding box center [605, 478] width 952 height 16
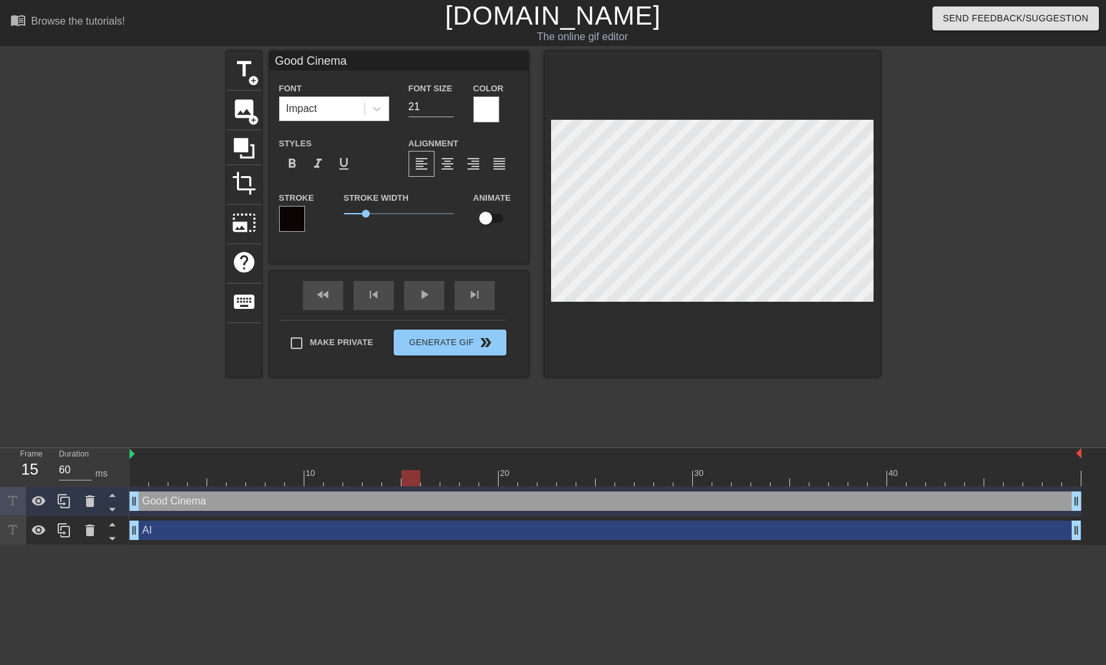
scroll to position [0, 1]
type input "M"
type textarea "M"
type input "Mo"
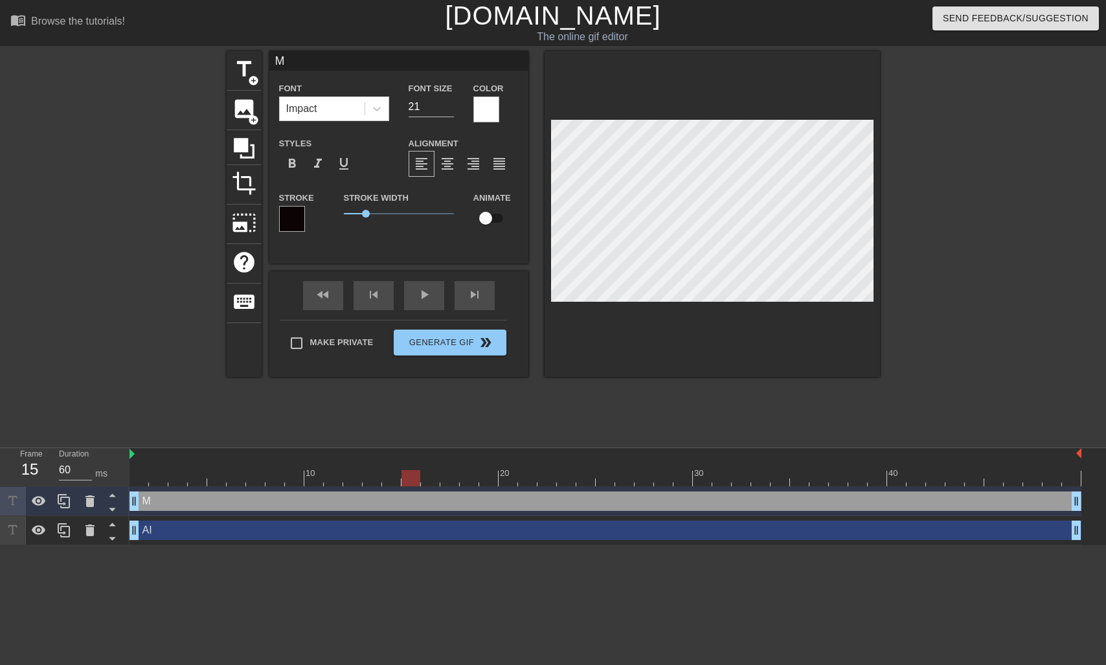
type textarea "Mo"
type input "Mov"
type textarea "Mov"
type input "Movi"
type textarea "Movi"
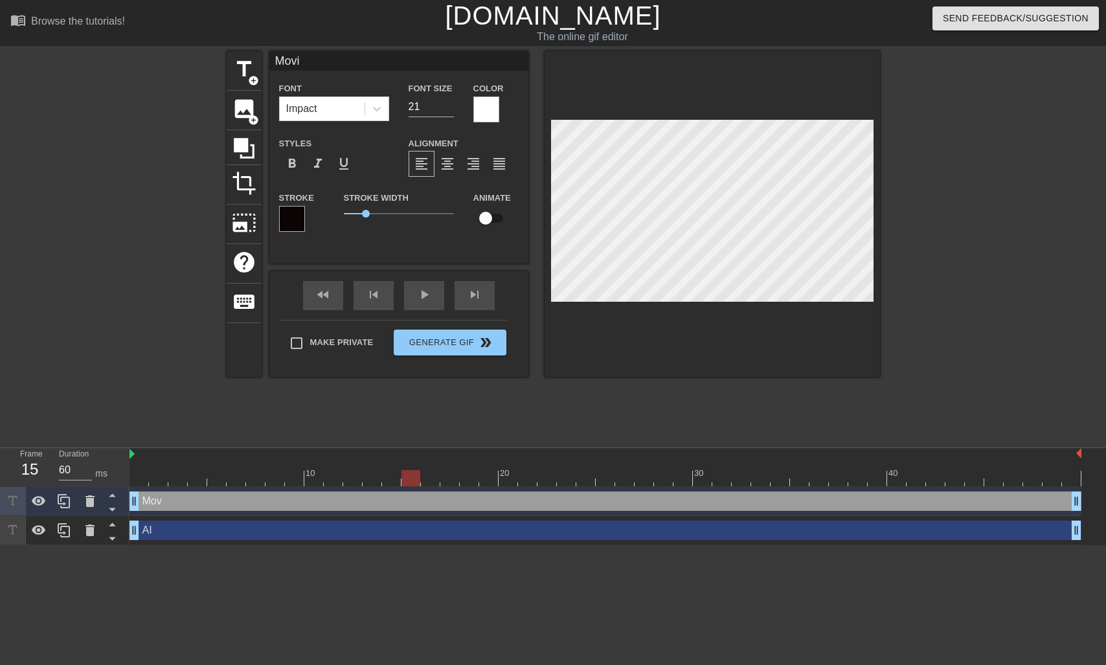
type input "Movie"
type textarea "Movie"
type input "Movie"
type textarea "Movie"
type input "Movie S"
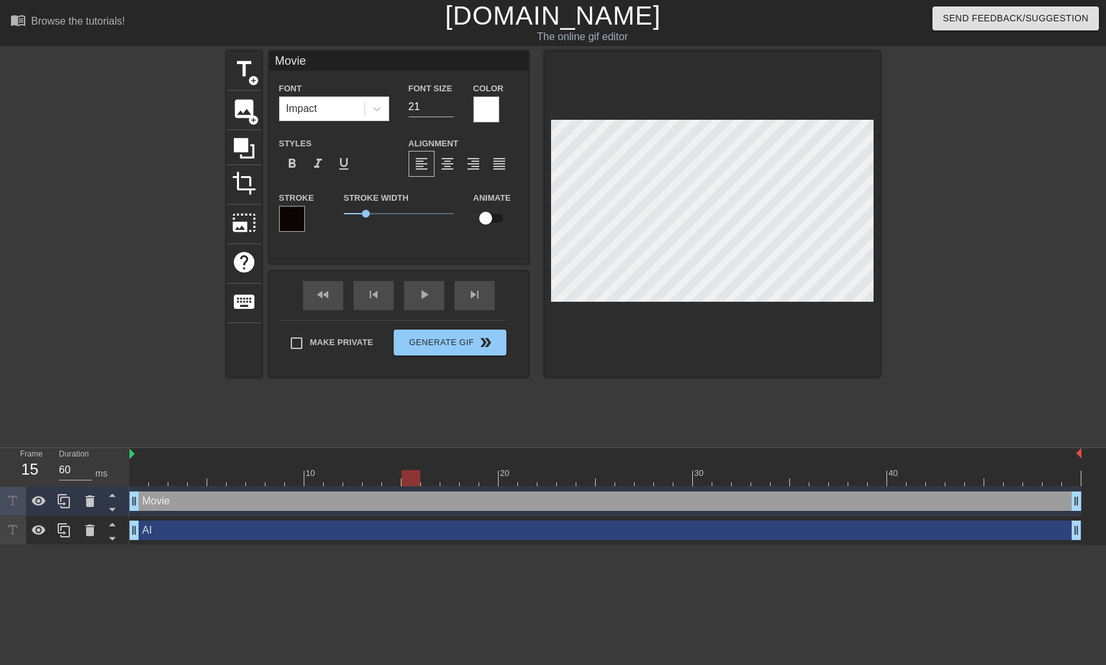
type textarea "Movie S"
type input "Movie Sc"
type textarea "Movie Sc"
type input "Movie Scr"
type textarea "Movie Scr"
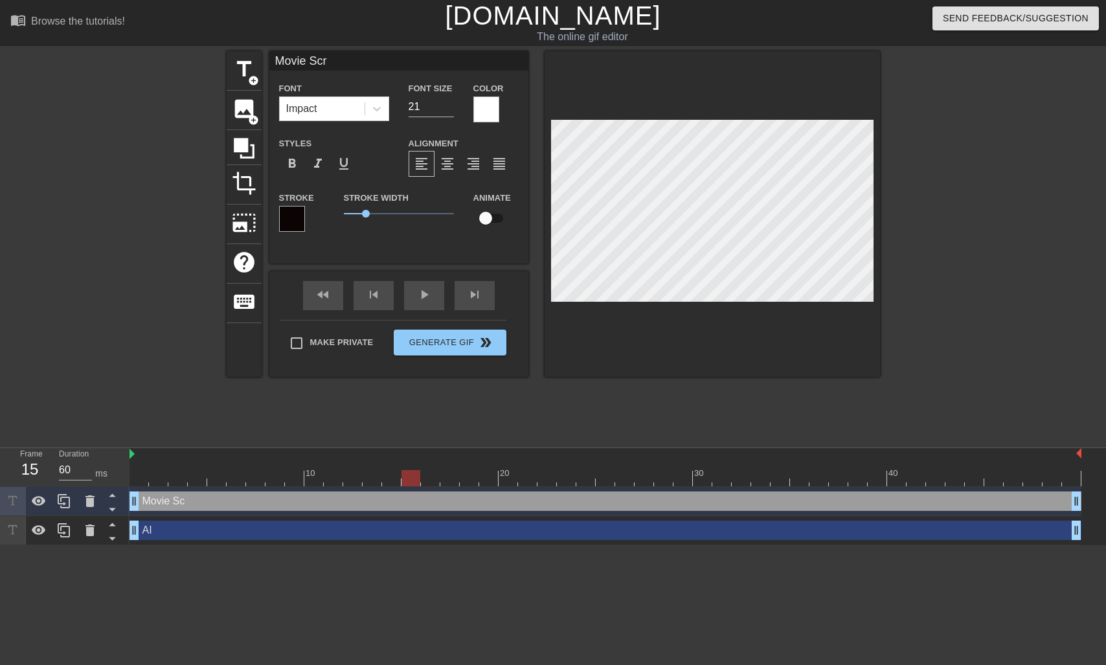
type input "Movie Scri"
type textarea "Movie Scri"
type input "Movie Scrip"
type textarea "Movie Scrip"
type input "Movie Script"
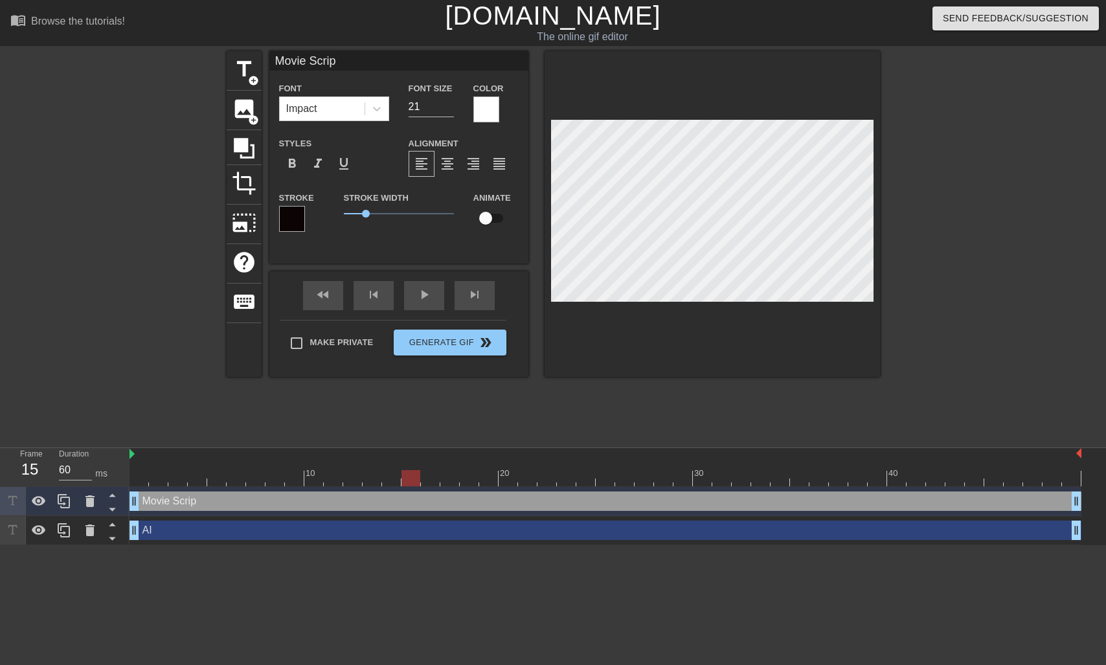
type textarea "Movie Script"
type input "Movie Scripts"
type textarea "Movie Scripts"
type input "H"
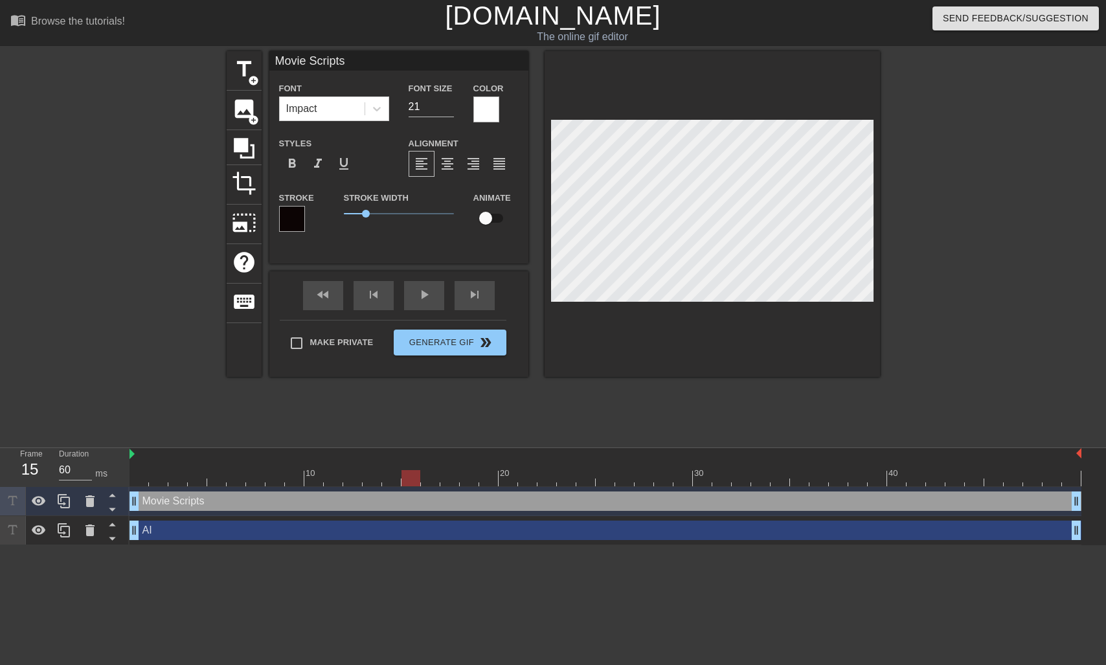
type textarea "H"
type input "Ho"
type textarea "Ho"
type input "Hol"
type textarea "Hol"
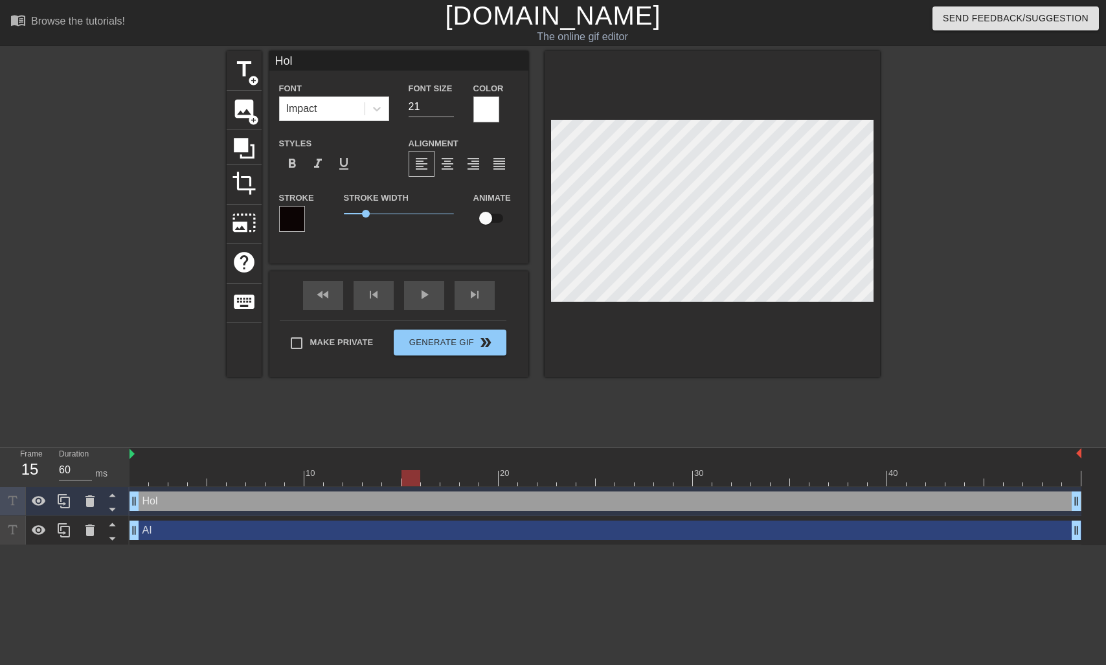
type input "[PERSON_NAME]"
type textarea "[PERSON_NAME]"
type input "[PERSON_NAME]"
type textarea "[PERSON_NAME]"
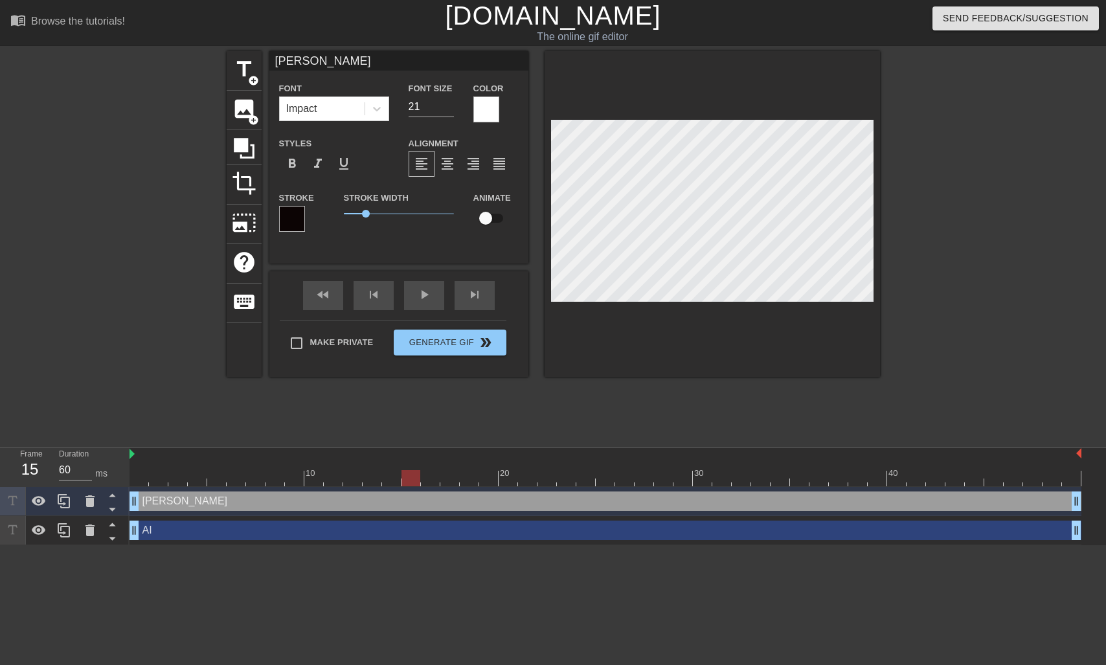
type input "Hollyw"
type textarea "Hollyw"
type input "Hollywo"
type textarea "Hollywo"
type input "Hollywoo"
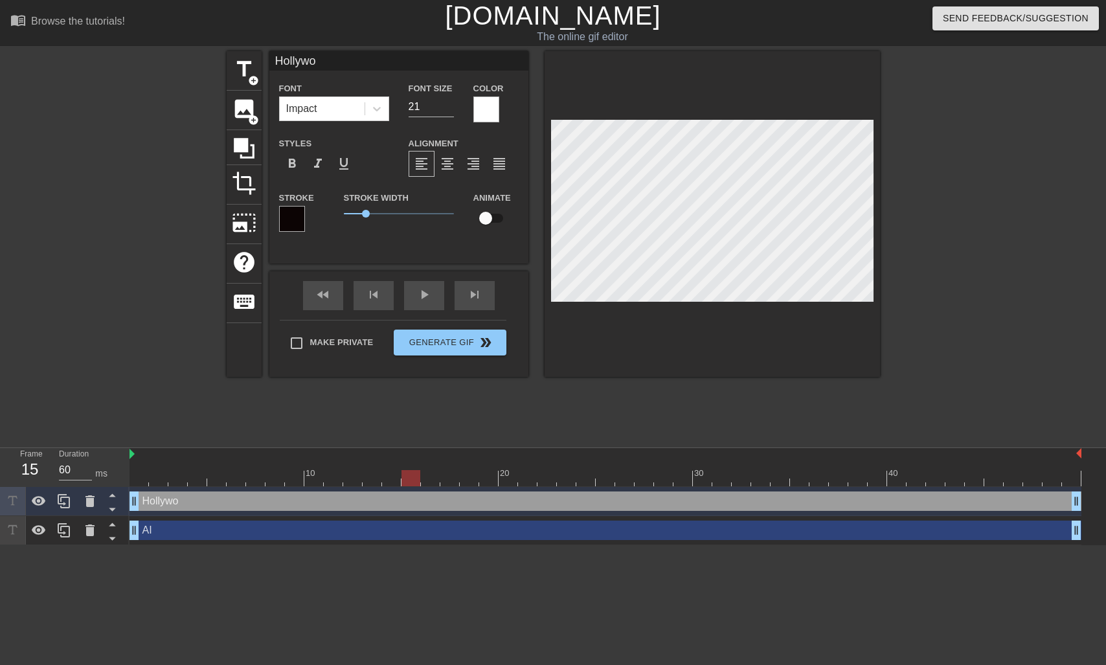
type textarea "Hollywoo"
type input "Hollywood"
type textarea "Hollywood"
type input "Q"
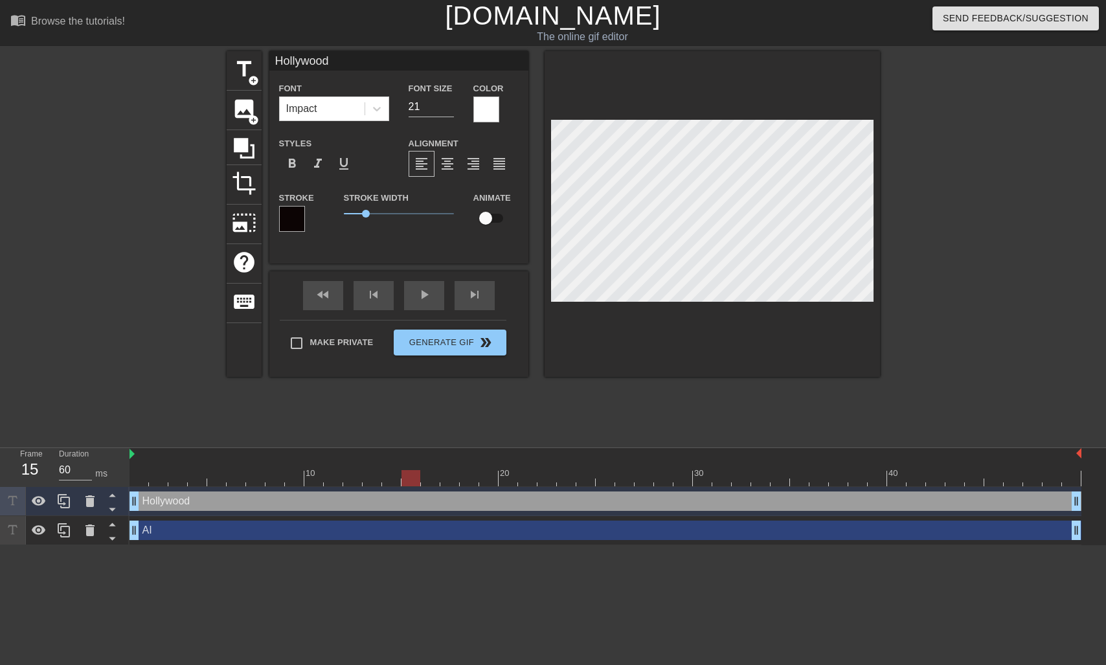
type textarea "Q"
type input "Qu"
type textarea "Qu"
type input "Qua"
type textarea "Qua"
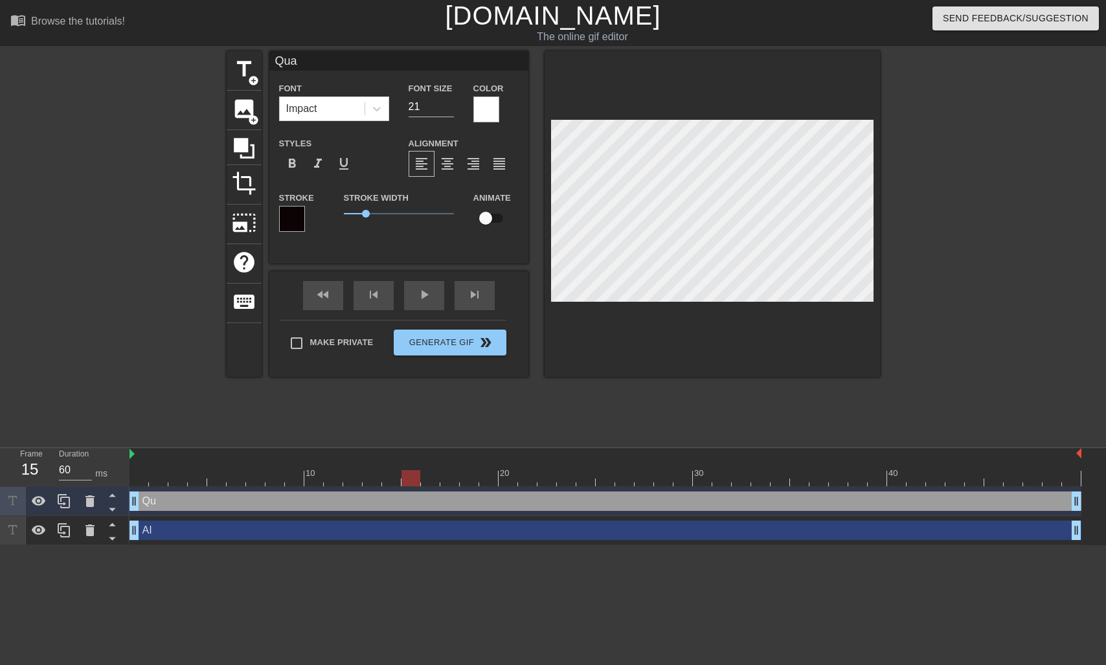
type input "Qual"
type textarea "Qual"
type input "Quali"
type textarea "Quali"
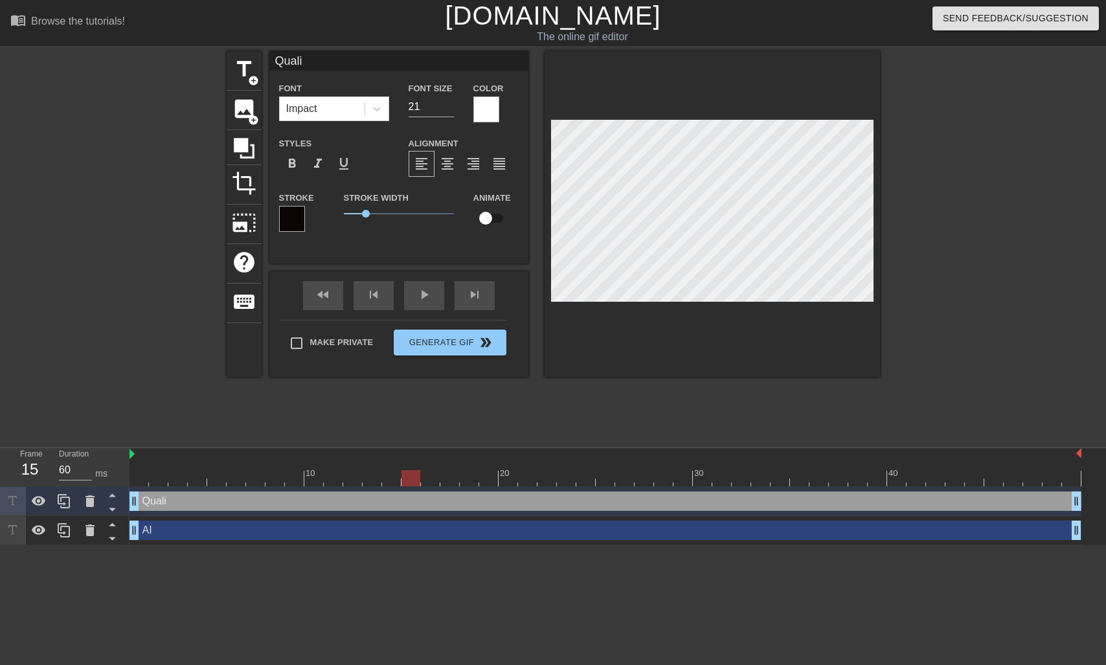
type input "Qualit"
type textarea "Qualit"
type input "Quality"
type textarea "Quality"
type input "Quality"
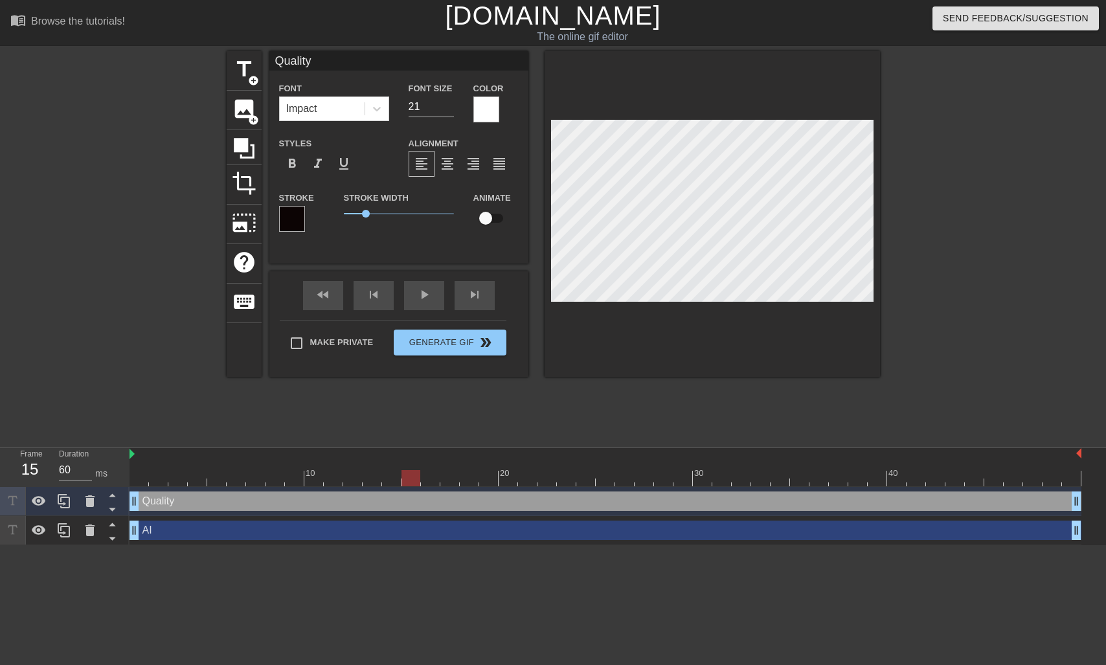
type textarea "Quality"
type input "Quality M"
type textarea "Quality M"
type input "Quality Mo"
type textarea "Quality Mo"
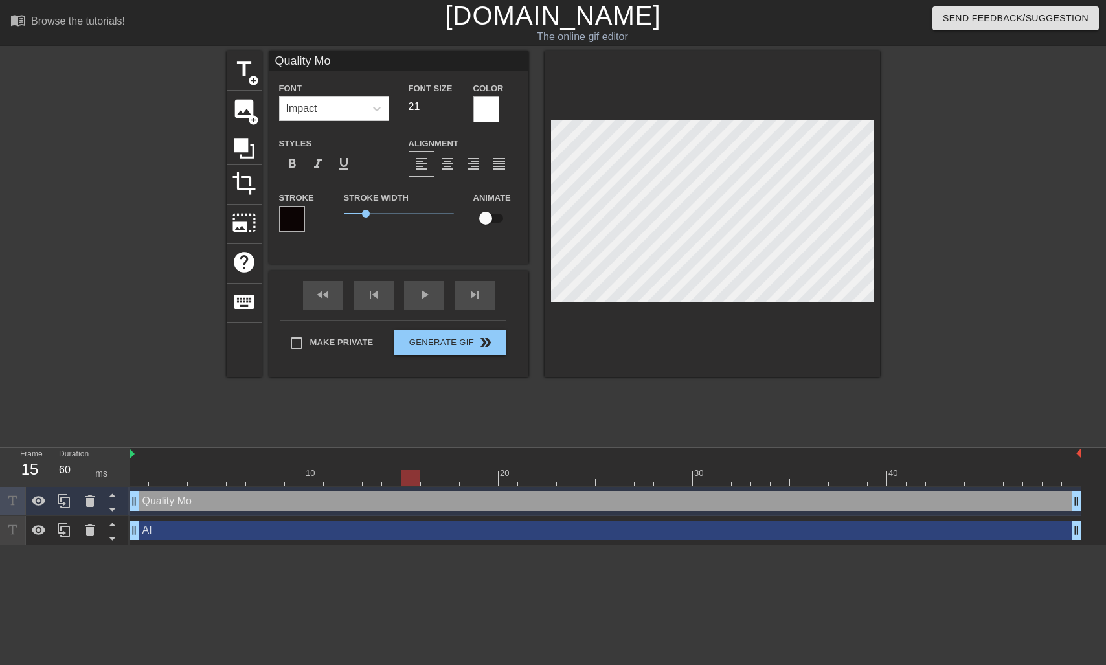
type input "Quality Mov"
type textarea "Quality Mov"
type input "Quality Movi"
type textarea "Quality Movi"
type input "Quality Movie"
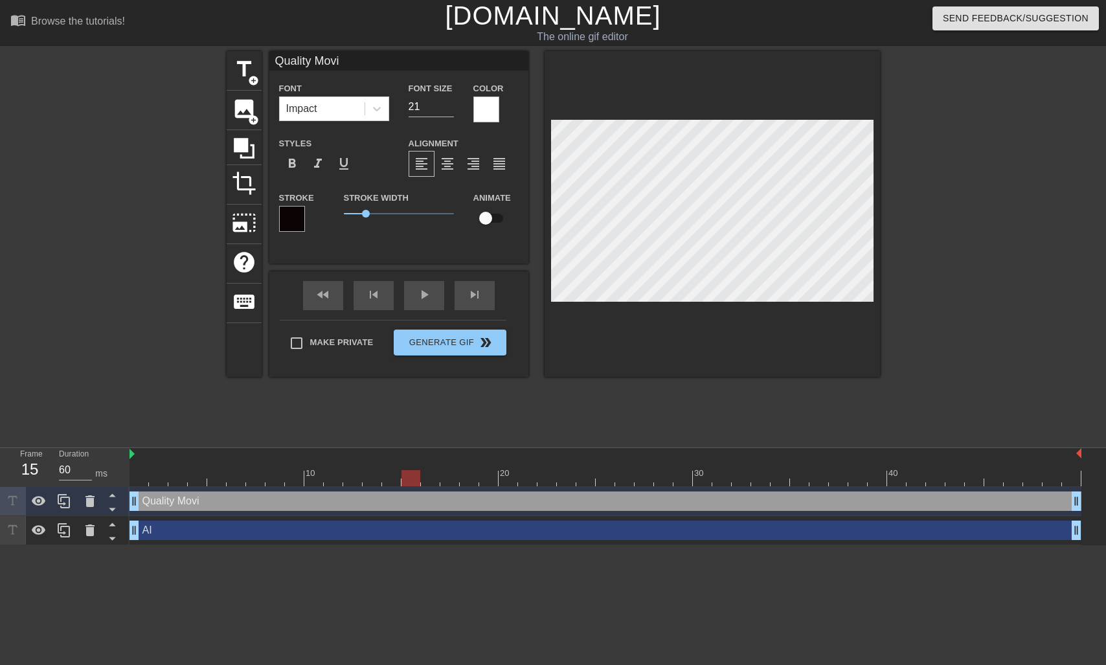
type textarea "Quality Movie"
type input "Quality Movies"
type textarea "Quality Movies"
click at [449, 103] on input "22" at bounding box center [431, 106] width 45 height 21
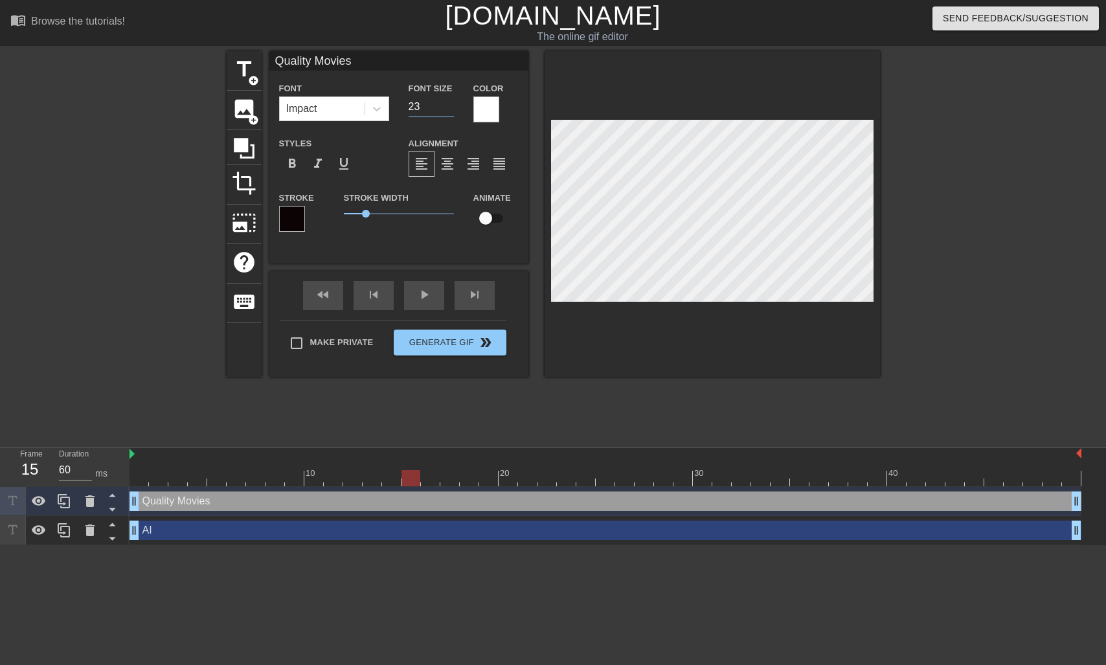
click at [449, 103] on input "23" at bounding box center [431, 106] width 45 height 21
type input "24"
click at [449, 103] on input "24" at bounding box center [431, 106] width 45 height 21
click at [144, 478] on div at bounding box center [605, 478] width 952 height 16
click at [414, 296] on div "play_arrow" at bounding box center [424, 295] width 40 height 29
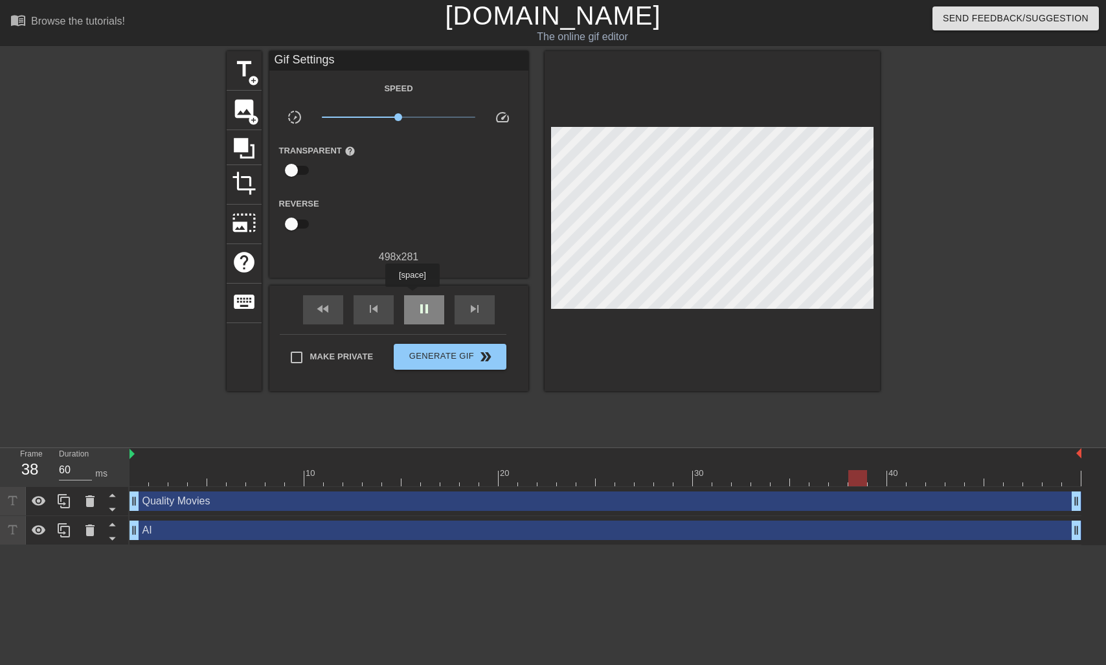
click at [414, 296] on div "pause" at bounding box center [424, 309] width 40 height 29
click at [447, 361] on span "Generate Gif double_arrow" at bounding box center [450, 357] width 102 height 16
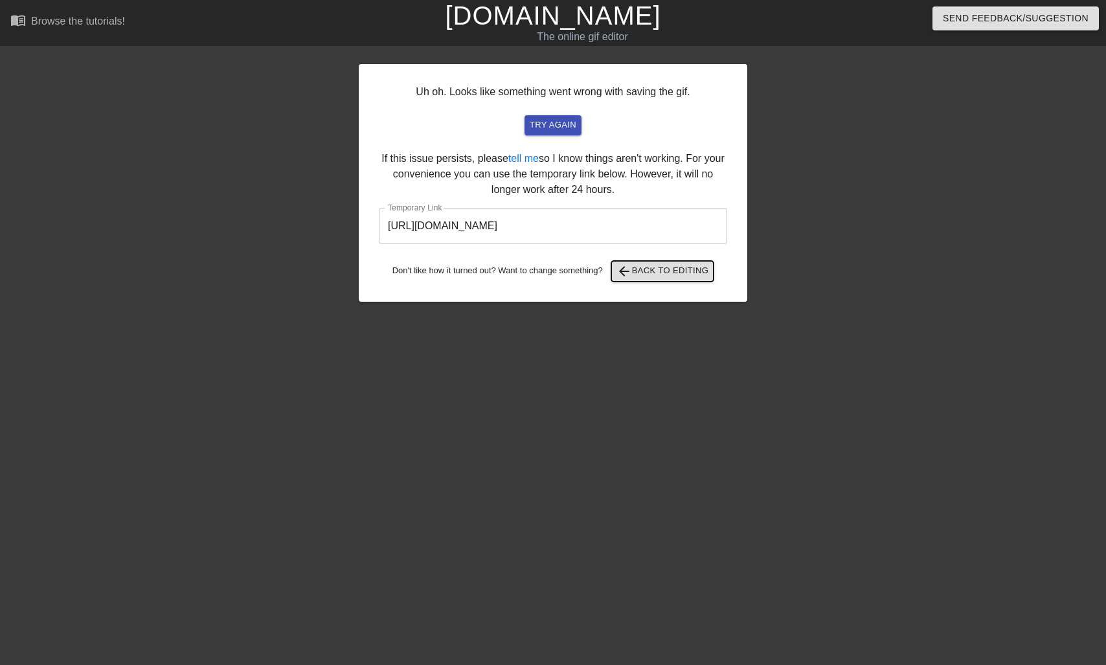
click at [638, 267] on span "arrow_back Back to Editing" at bounding box center [662, 272] width 93 height 16
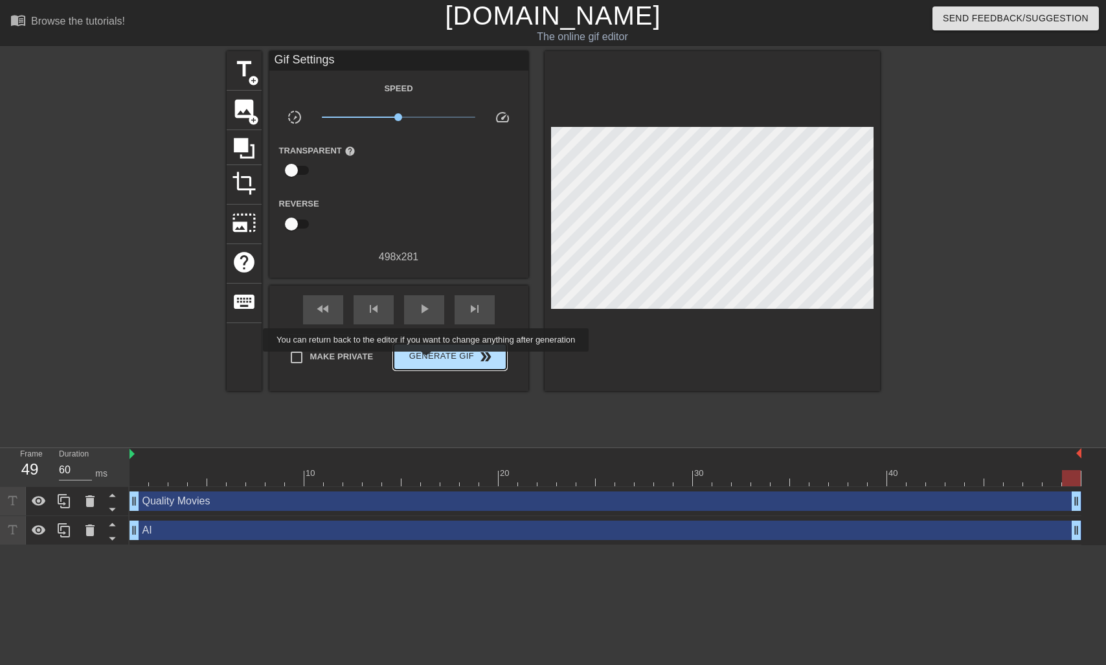
click at [434, 361] on span "Generate Gif double_arrow" at bounding box center [450, 357] width 102 height 16
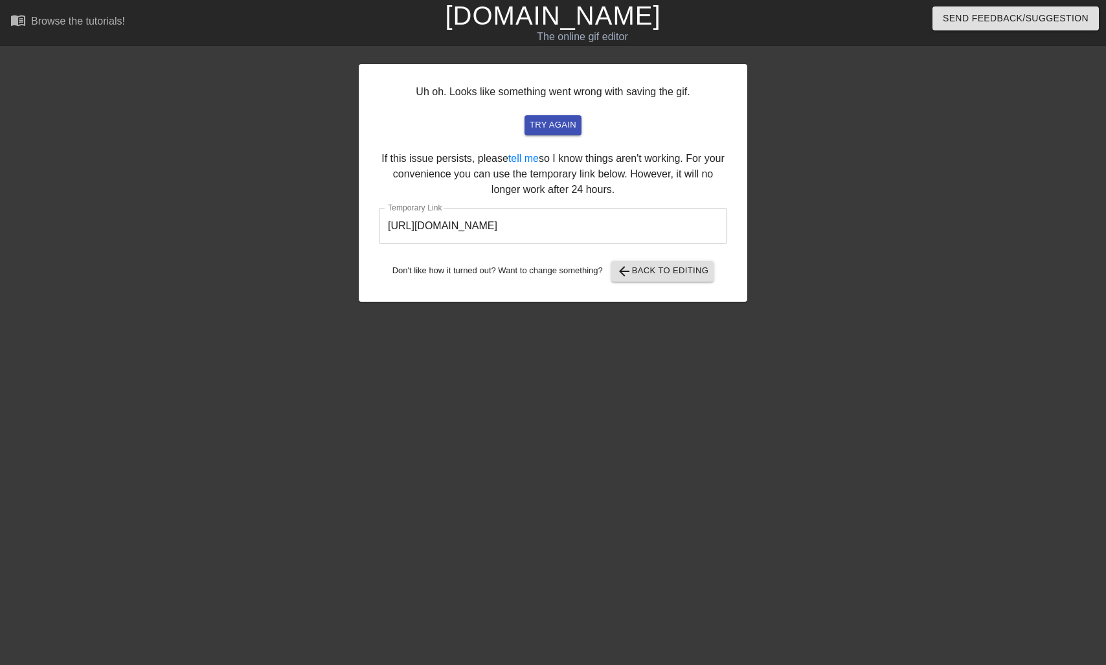
click at [530, 229] on input "[URL][DOMAIN_NAME]" at bounding box center [553, 226] width 348 height 36
